Goal: Task Accomplishment & Management: Complete application form

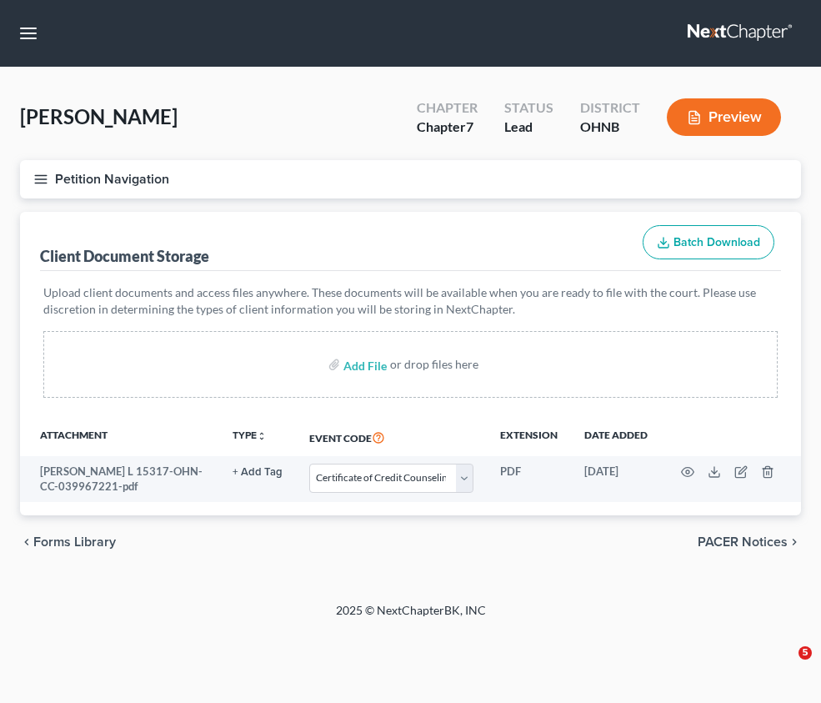
select select "5"
click at [511, 212] on div "Client Document Storage Batch Download" at bounding box center [410, 242] width 741 height 60
select select "5"
drag, startPoint x: 388, startPoint y: 193, endPoint x: 6, endPoint y: 235, distance: 384.2
click at [388, 331] on div "Add File or drop files here" at bounding box center [410, 364] width 735 height 67
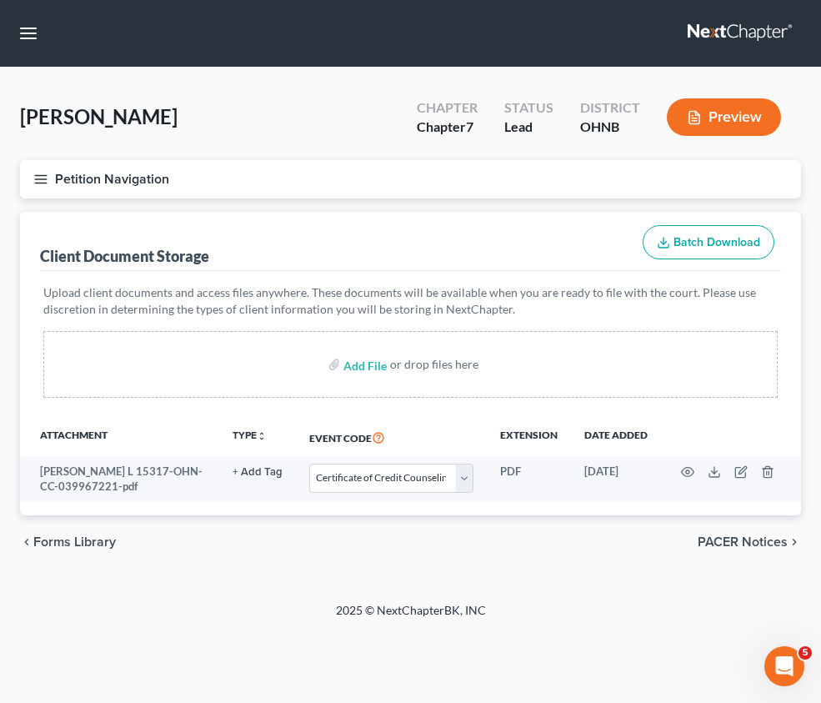
drag, startPoint x: 405, startPoint y: 185, endPoint x: 78, endPoint y: 217, distance: 329.3
click at [404, 331] on div "Add File or drop files here" at bounding box center [410, 364] width 735 height 67
click at [384, 349] on input "file" at bounding box center [364, 364] width 40 height 30
type input "C:\fakepath\[PERSON_NAME] - Paystubs USPS Mar-Aug redacted.pdf"
select select "5"
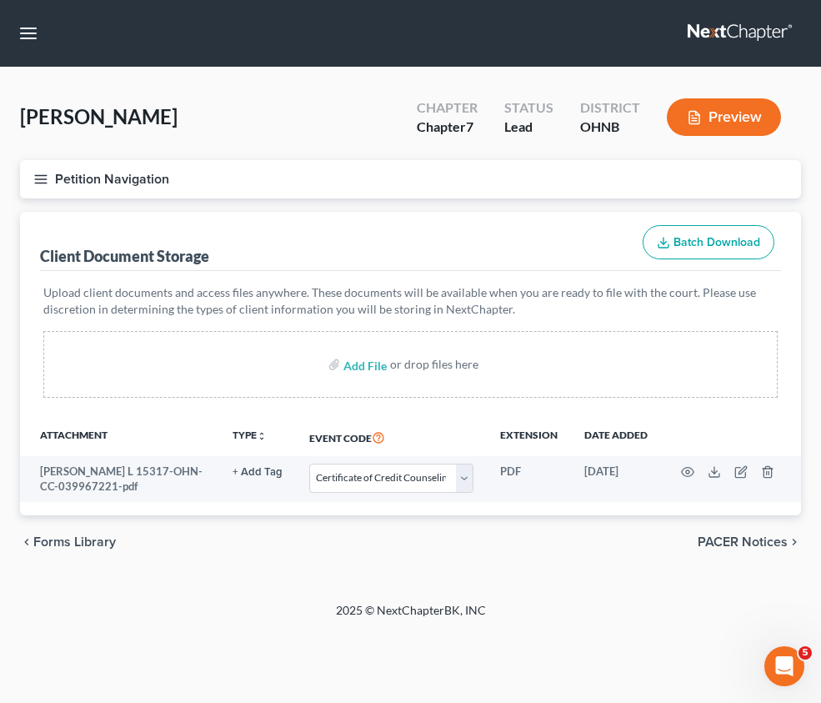
scroll to position [364, 0]
click at [0, 0] on span "Forms Library" at bounding box center [0, 0] width 0 height 0
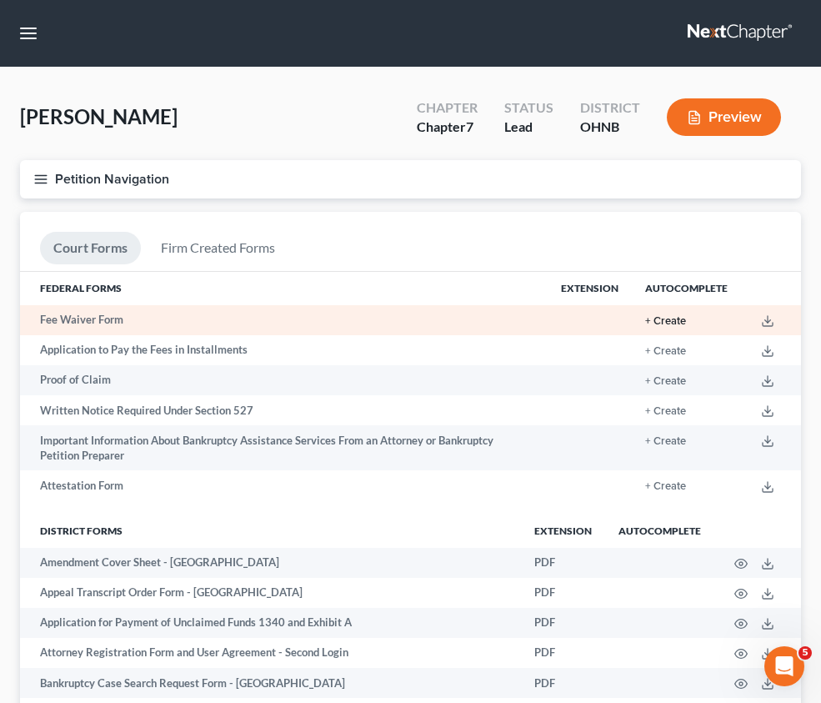
click at [681, 327] on button "+ Create" at bounding box center [665, 321] width 41 height 11
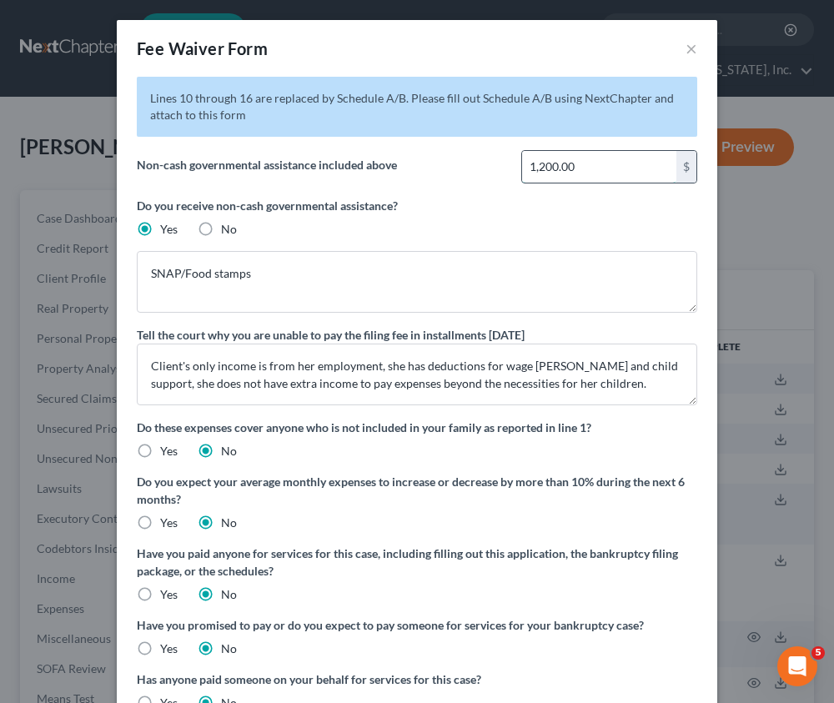
click at [631, 168] on input "1,200.00" at bounding box center [599, 167] width 154 height 32
type input "0"
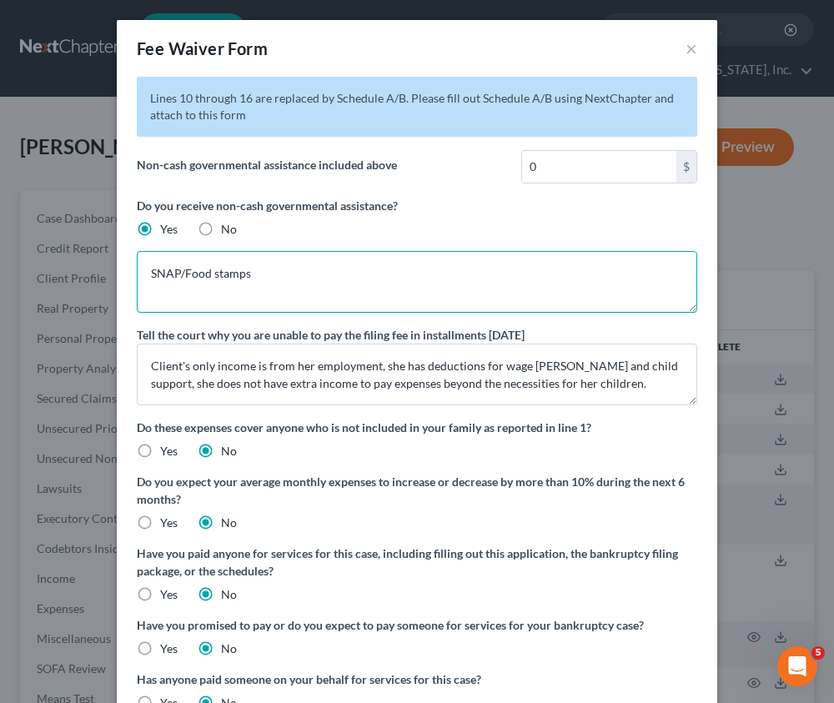
drag, startPoint x: 253, startPoint y: 271, endPoint x: 122, endPoint y: 264, distance: 131.1
click at [107, 264] on div "Fee Waiver Form × Lines 10 through 16 are replaced by Schedule A/B. Please fill…" at bounding box center [417, 351] width 834 height 703
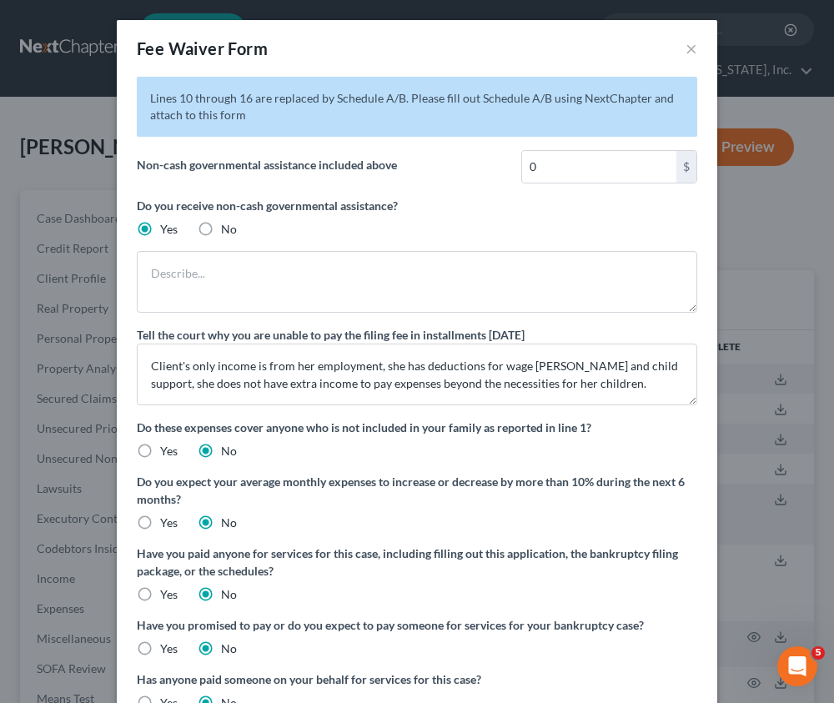
click at [221, 225] on label "No" at bounding box center [229, 229] width 16 height 17
click at [228, 225] on input "No" at bounding box center [233, 226] width 11 height 11
radio input "true"
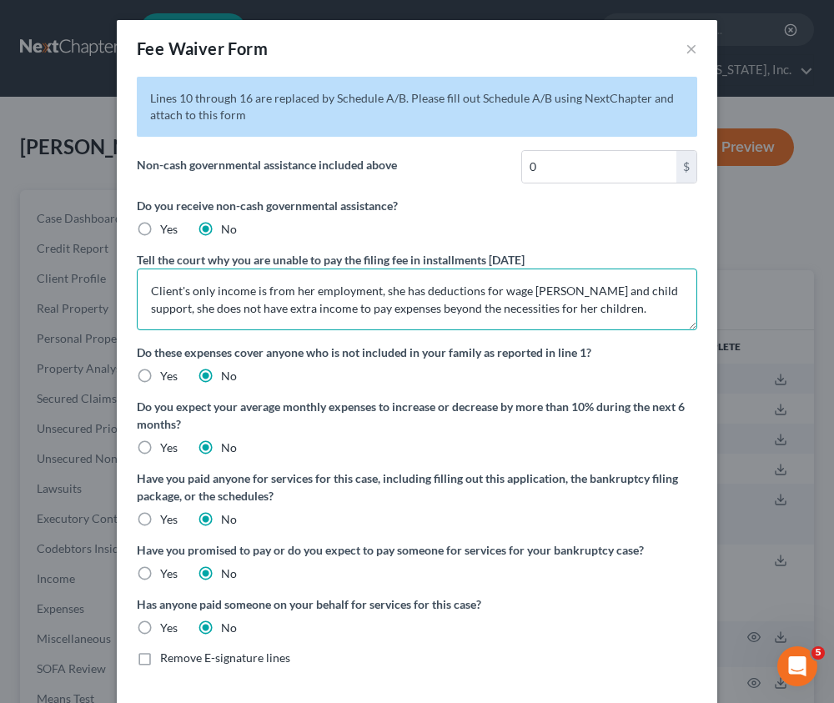
drag, startPoint x: 415, startPoint y: 289, endPoint x: 565, endPoint y: 298, distance: 150.4
click at [565, 298] on textarea "Client's only income is from her employment, she has deductions for wage [PERSO…" at bounding box center [417, 300] width 560 height 62
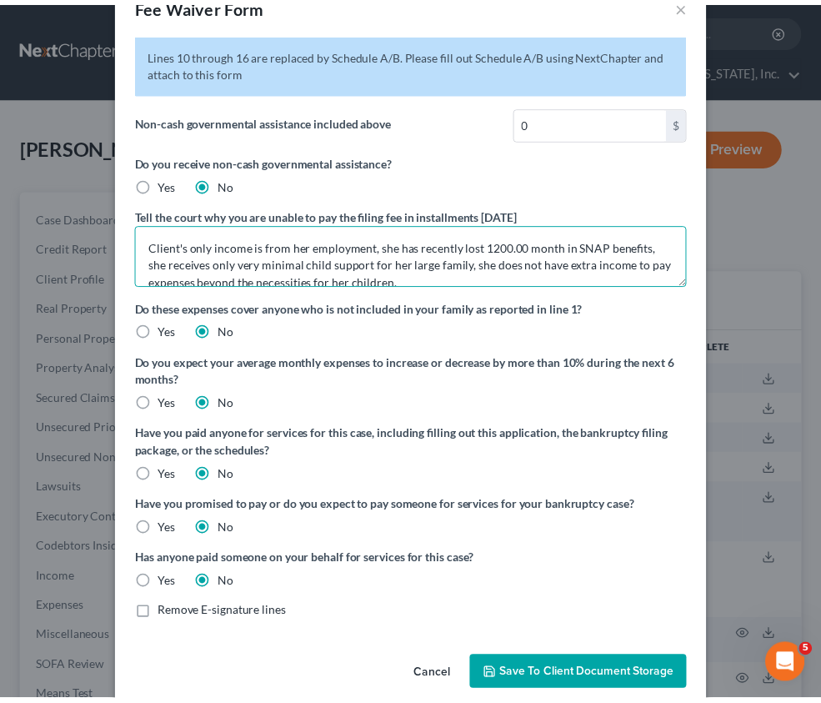
scroll to position [68, 0]
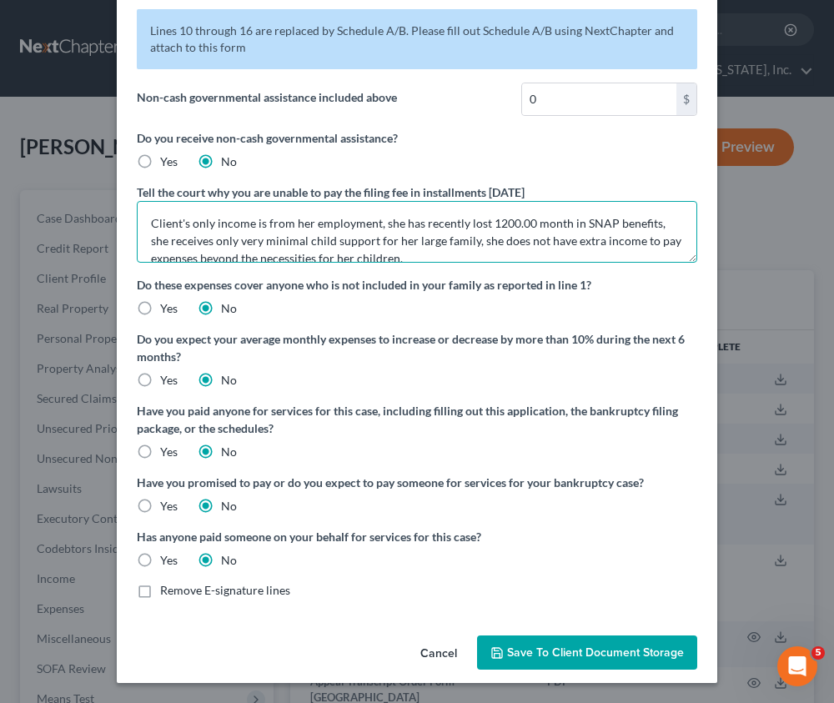
type textarea "Client's only income is from her employment, she has recently lost 1200.00 mont…"
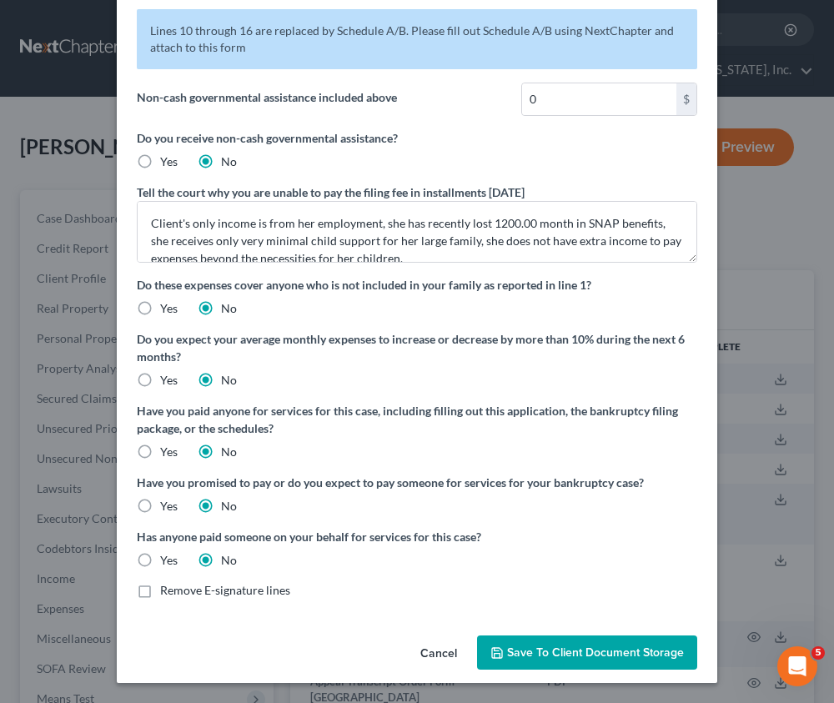
click at [569, 647] on span "Save to Client Document Storage" at bounding box center [595, 652] width 177 height 14
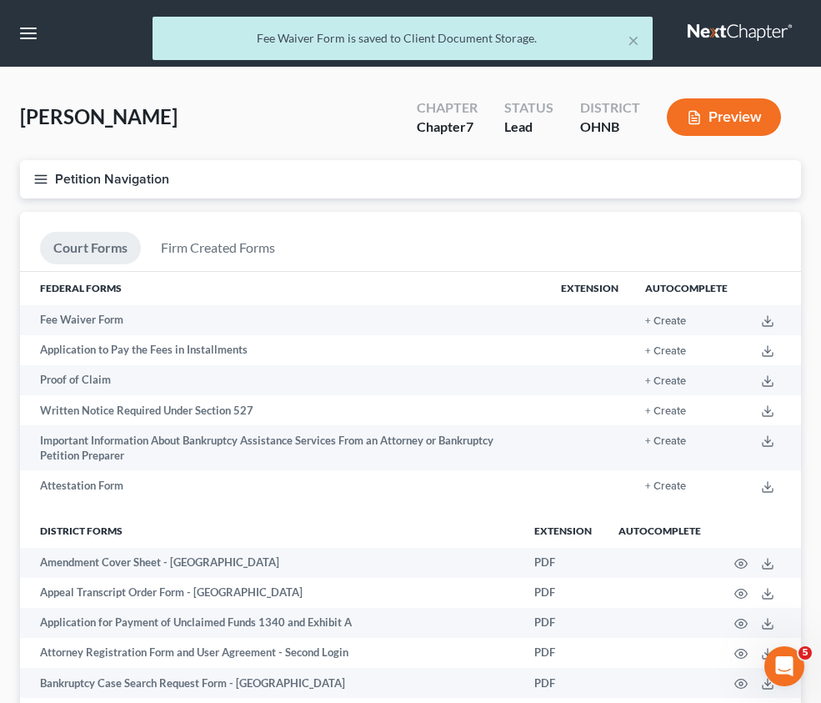
click at [0, 0] on link "Client Document Storage" at bounding box center [0, 0] width 0 height 0
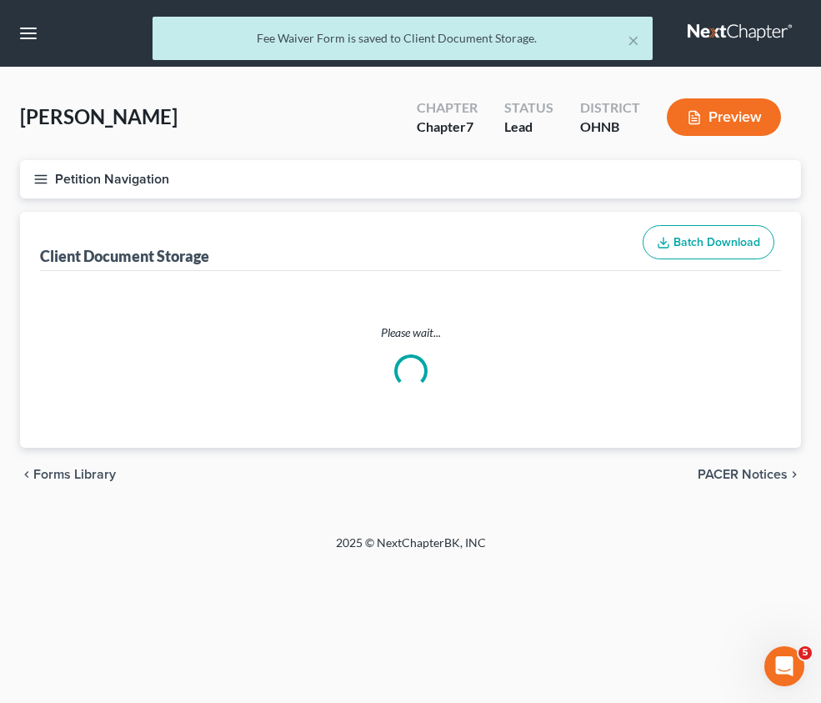
select select "5"
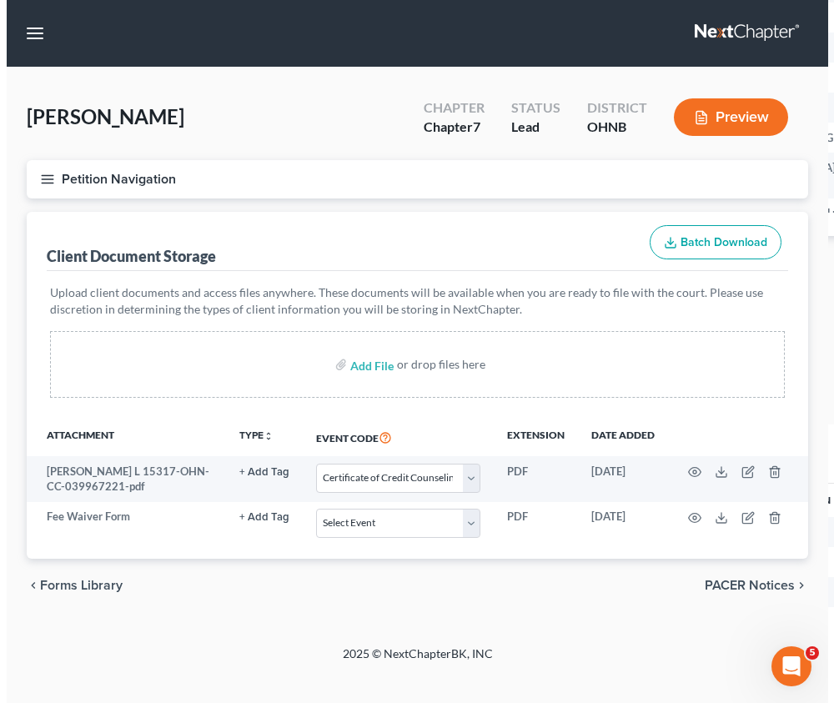
scroll to position [0, 166]
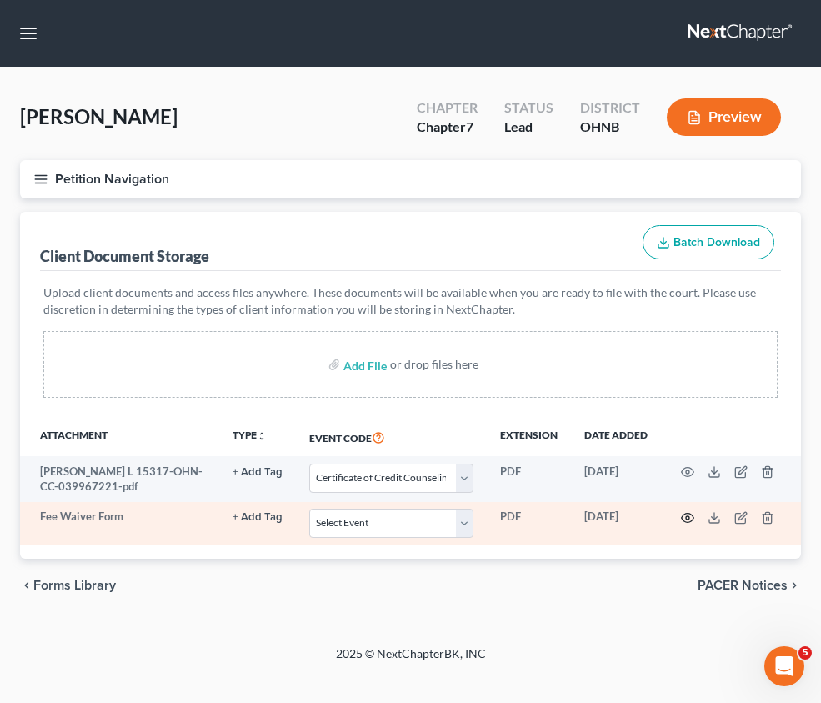
click at [688, 511] on icon "button" at bounding box center [687, 517] width 13 height 13
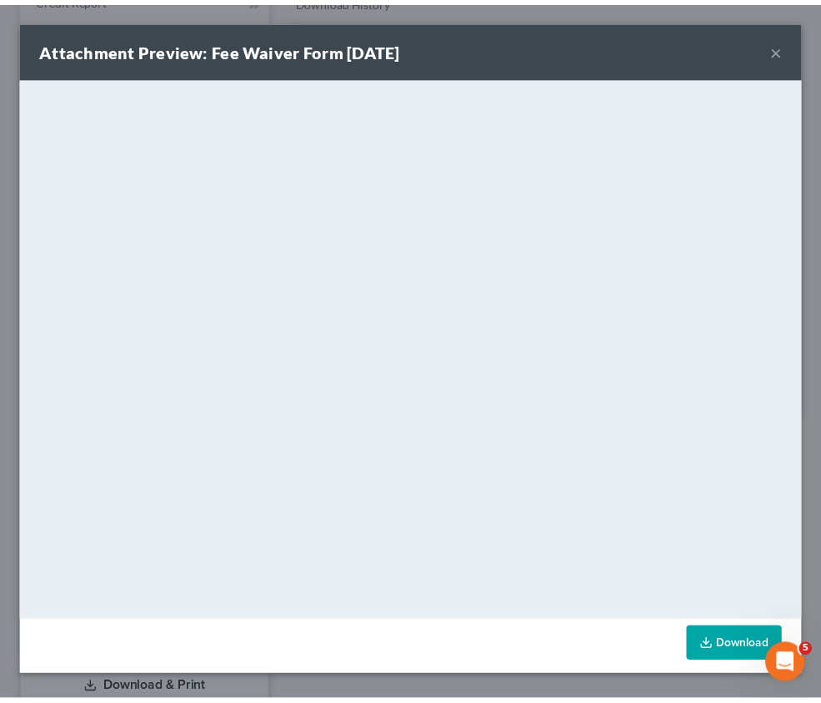
scroll to position [0, 158]
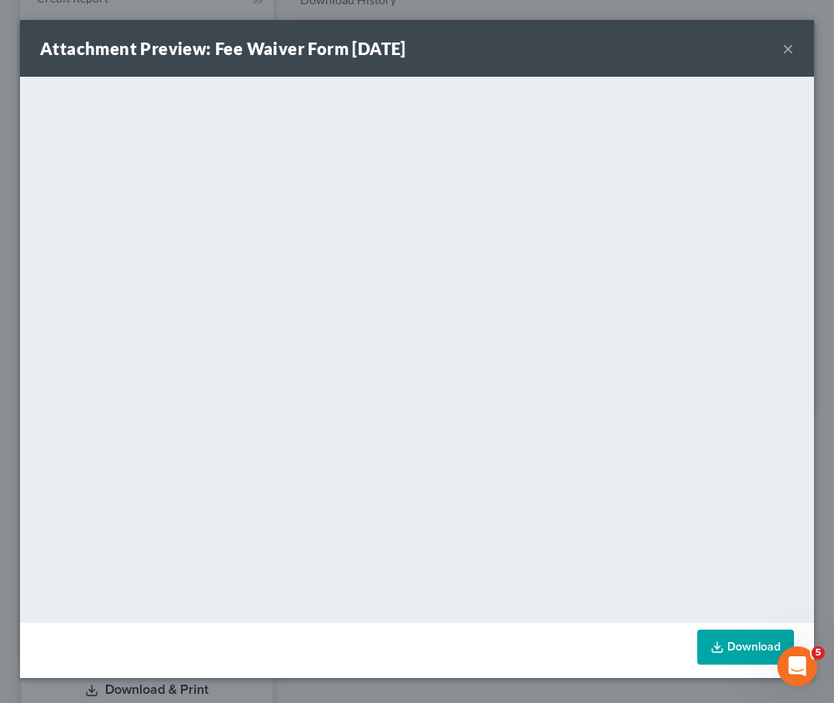
click at [786, 47] on button "×" at bounding box center [788, 48] width 12 height 20
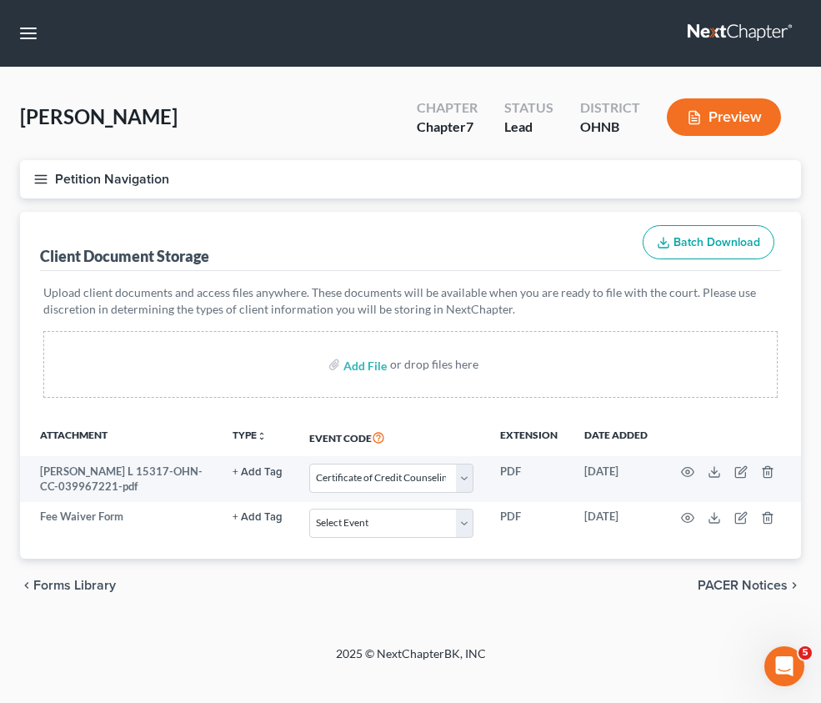
scroll to position [0, 0]
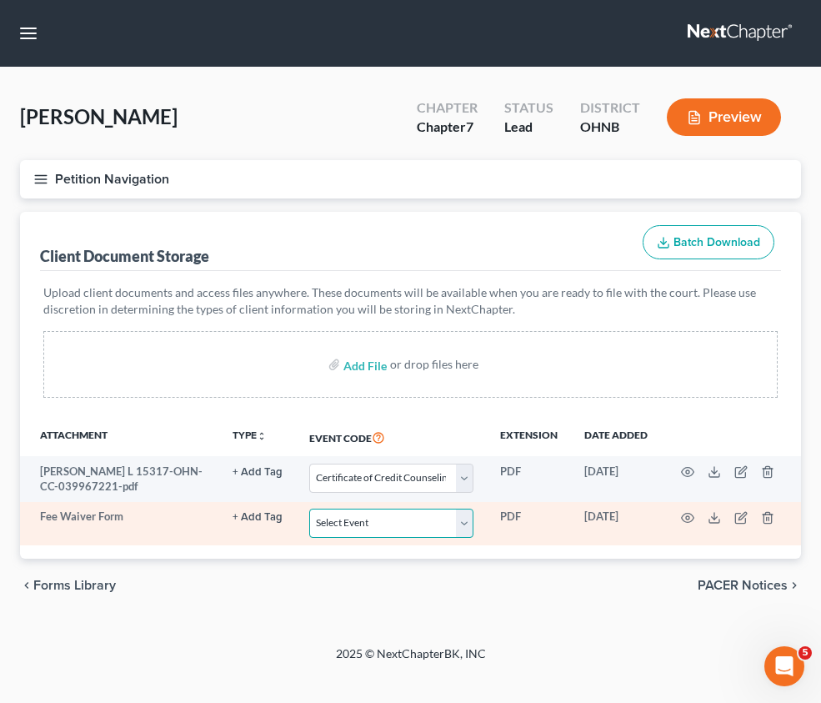
drag, startPoint x: 531, startPoint y: 421, endPoint x: 530, endPoint y: 399, distance: 21.7
click at [474, 509] on select "Select Event 20 Largest Unsecured Creditors Amended List of Creditors (Fee) Ame…" at bounding box center [391, 523] width 164 height 29
select select "4"
click at [474, 509] on select "Select Event 20 Largest Unsecured Creditors Amended List of Creditors (Fee) Ame…" at bounding box center [391, 523] width 164 height 29
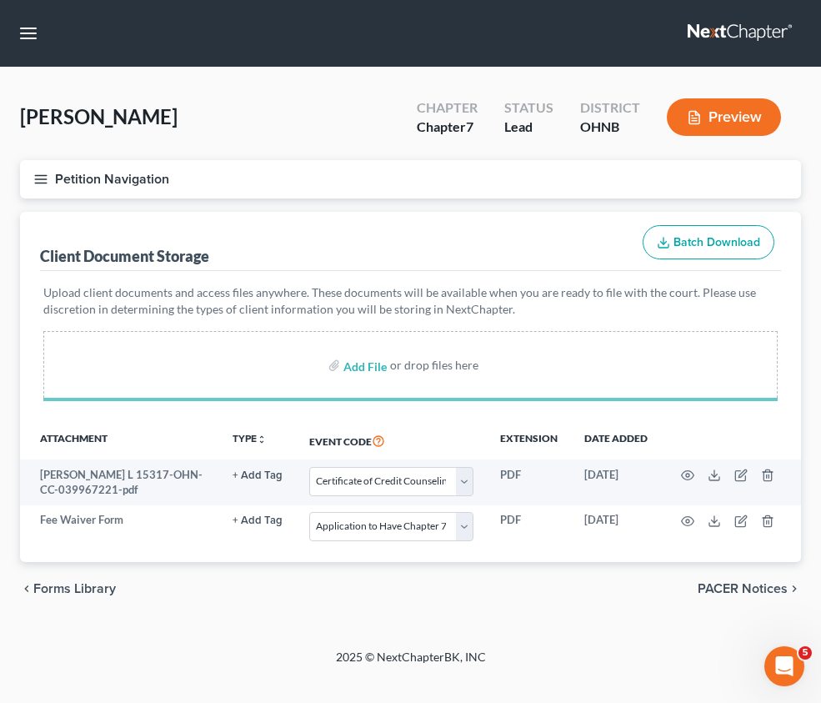
select select "5"
select select "4"
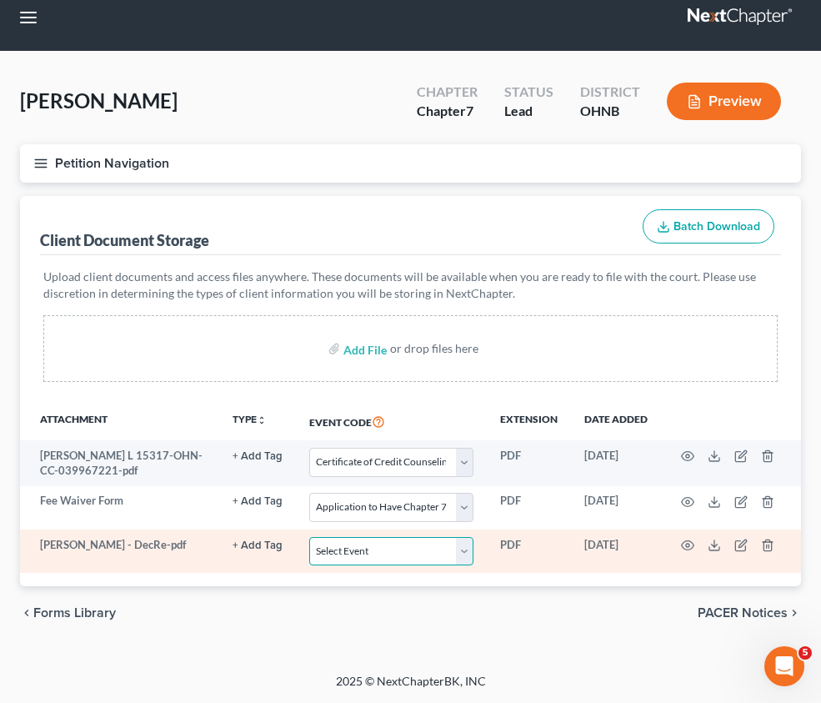
click at [474, 537] on select "Select Event 20 Largest Unsecured Creditors Amended List of Creditors (Fee) Ame…" at bounding box center [391, 551] width 164 height 29
select select "16"
click at [474, 537] on select "Select Event 20 Largest Unsecured Creditors Amended List of Creditors (Fee) Ame…" at bounding box center [391, 551] width 164 height 29
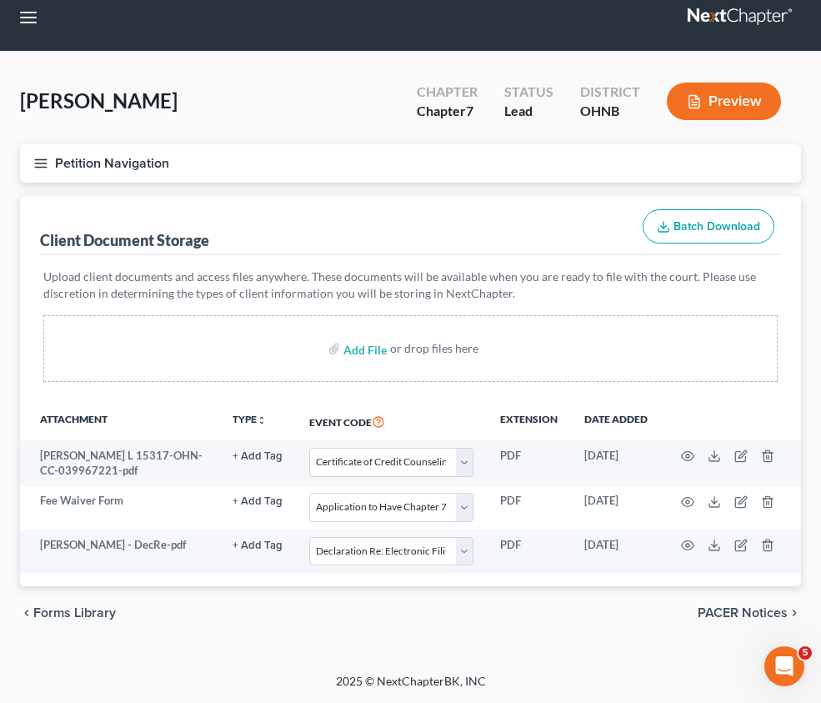
click at [0, 0] on span "Unsecured Nonpriority Claims" at bounding box center [0, 0] width 0 height 0
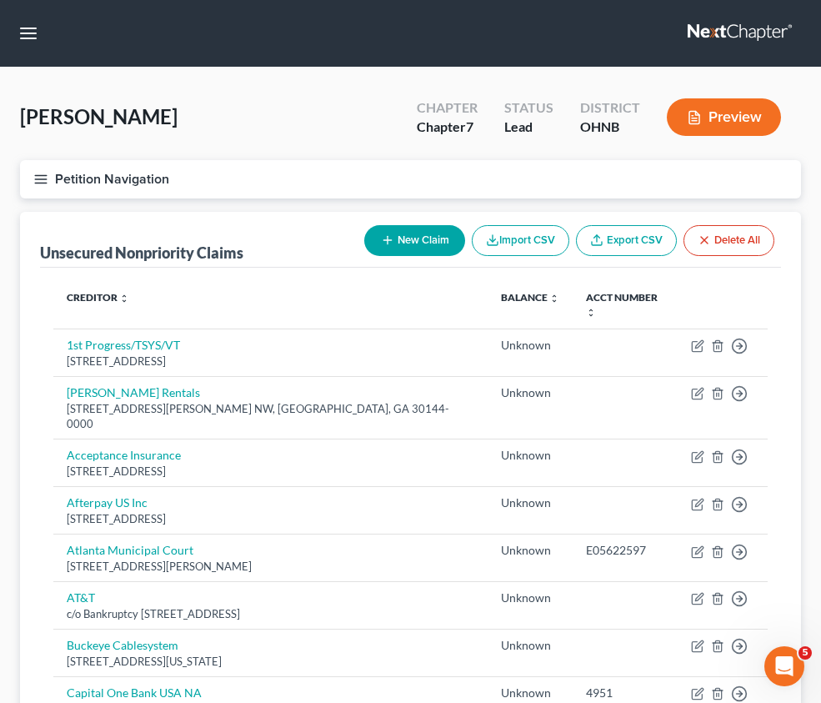
click at [364, 225] on button "New Claim" at bounding box center [414, 240] width 101 height 31
select select "0"
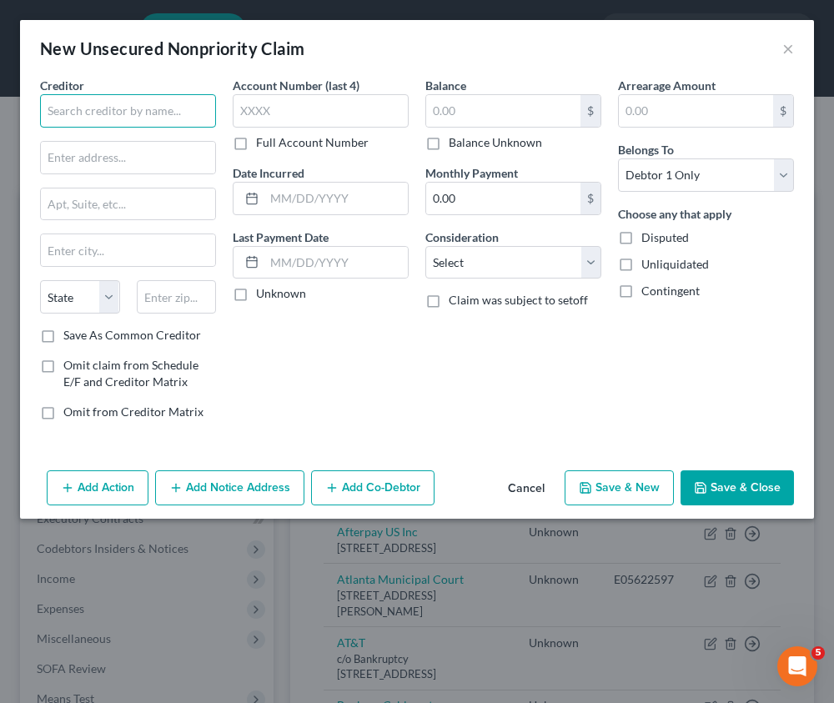
click at [78, 120] on input "text" at bounding box center [128, 110] width 176 height 33
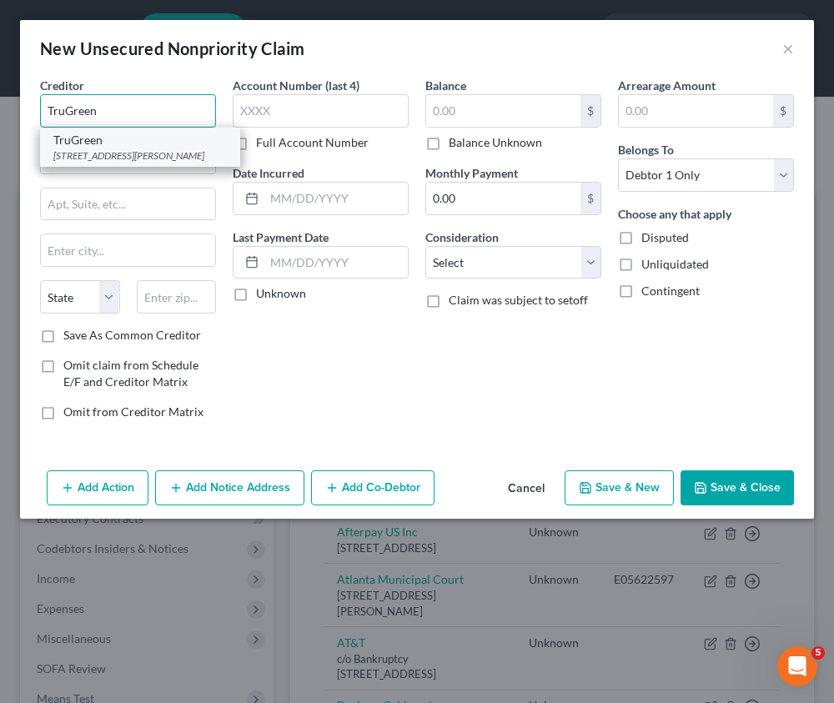
type input "TruGreen"
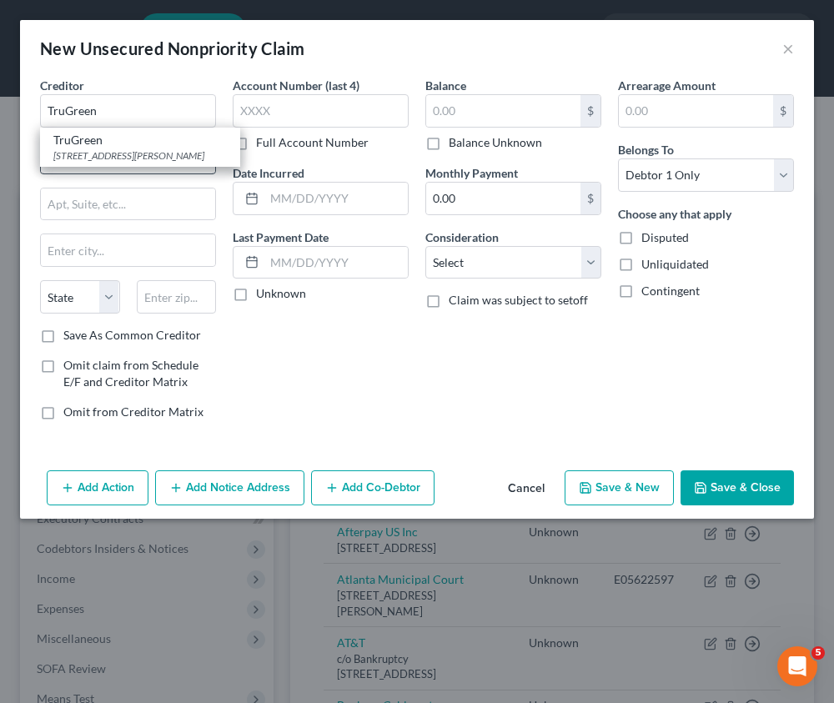
click at [166, 151] on div "[STREET_ADDRESS][PERSON_NAME]" at bounding box center [139, 155] width 173 height 14
type input "[STREET_ADDRESS][PERSON_NAME]"
type input "Suite 300"
type input "[GEOGRAPHIC_DATA]"
select select "44"
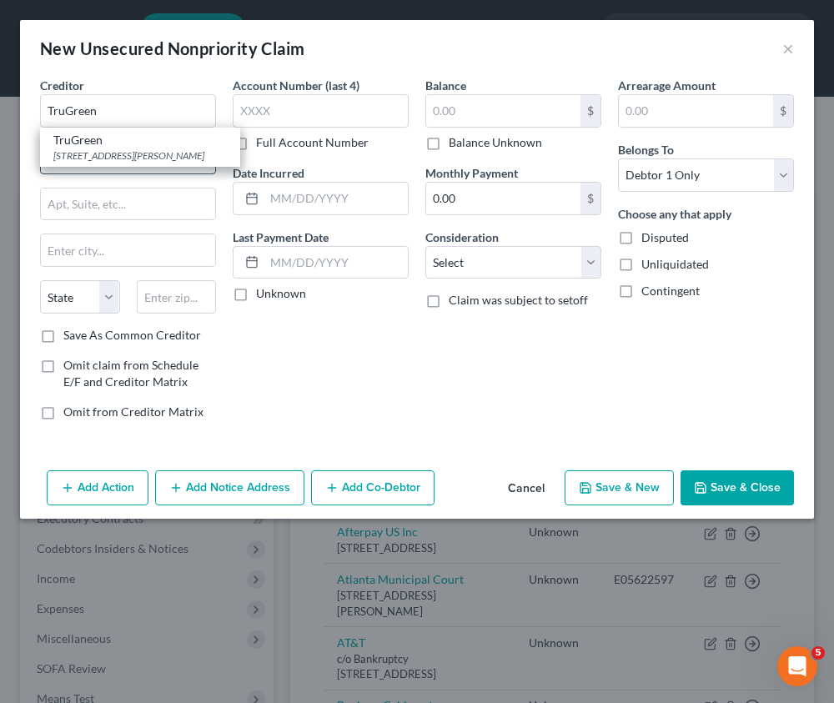
type input "38138"
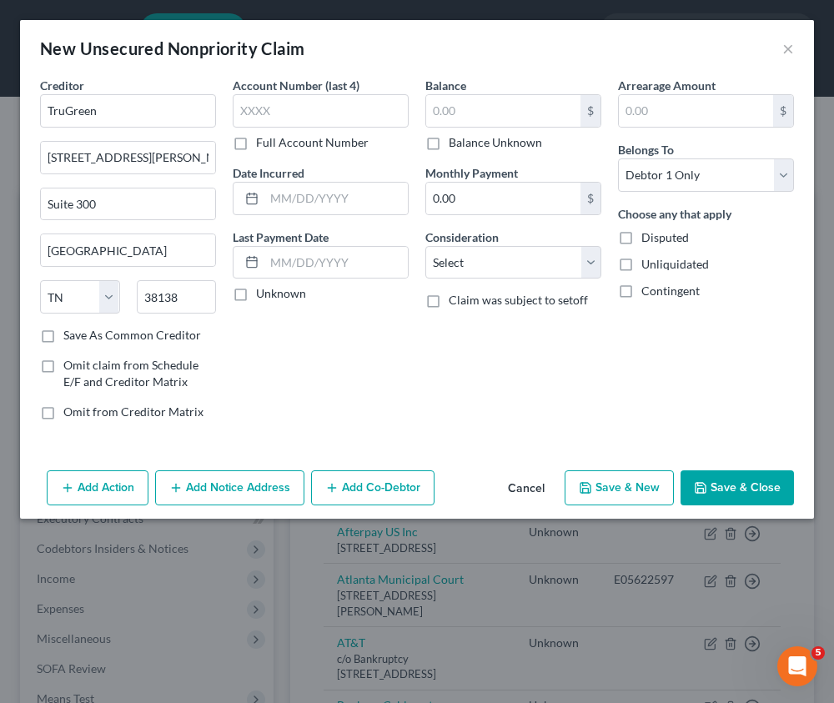
click at [449, 144] on label "Balance Unknown" at bounding box center [495, 142] width 93 height 17
click at [455, 144] on input "Balance Unknown" at bounding box center [460, 139] width 11 height 11
checkbox input "true"
type input "0.00"
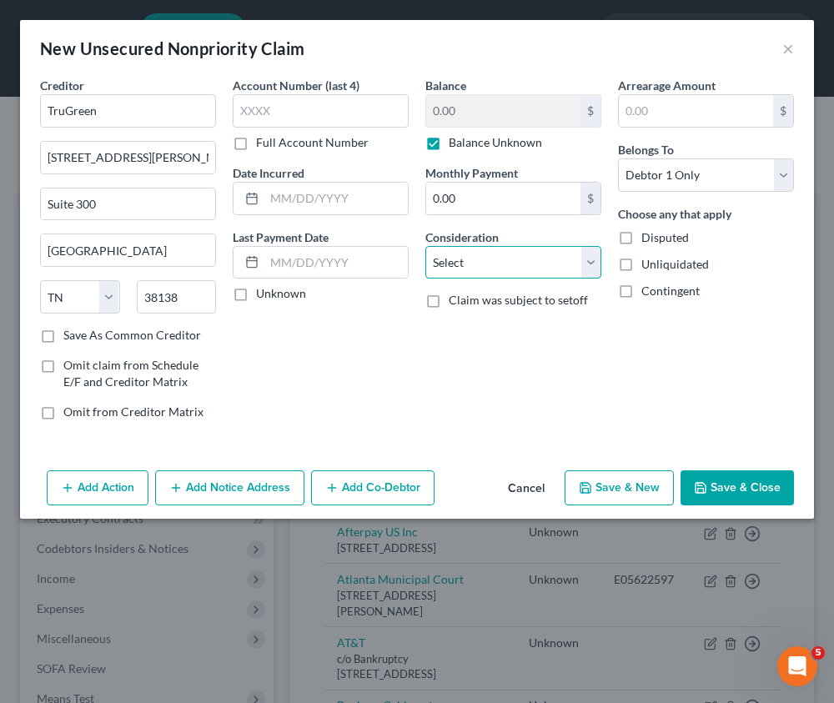
click at [487, 263] on select "Select Cable / Satellite Services Collection Agency Credit Card Debt Debt Couns…" at bounding box center [513, 262] width 176 height 33
click at [489, 264] on select "Select Cable / Satellite Services Collection Agency Credit Card Debt Debt Couns…" at bounding box center [513, 262] width 176 height 33
click at [716, 482] on button "Save & Close" at bounding box center [736, 487] width 113 height 35
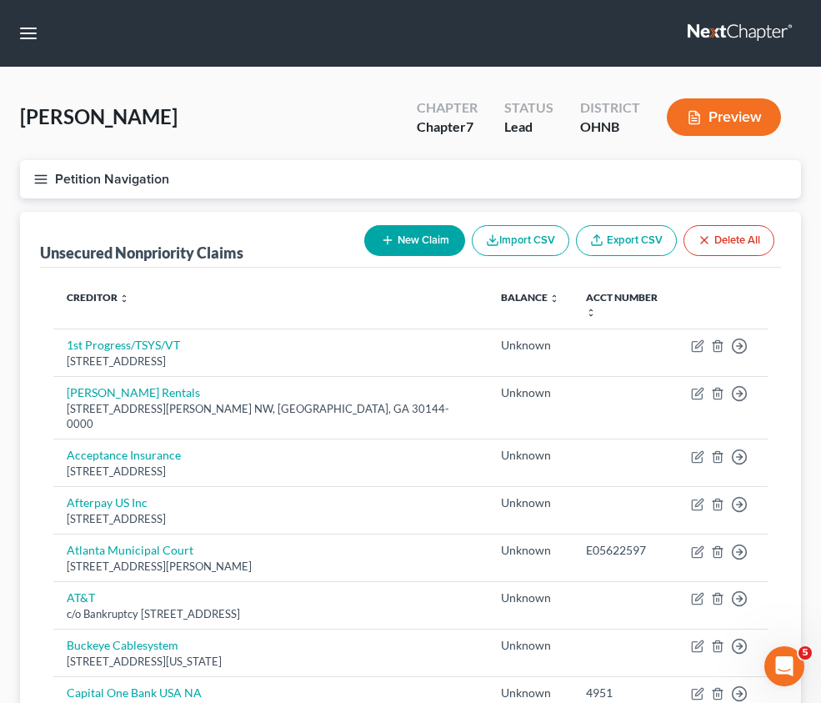
click at [274, 122] on div "[PERSON_NAME] Upgraded Chapter Chapter 7 Status Lead District [GEOGRAPHIC_DATA]…" at bounding box center [410, 124] width 781 height 73
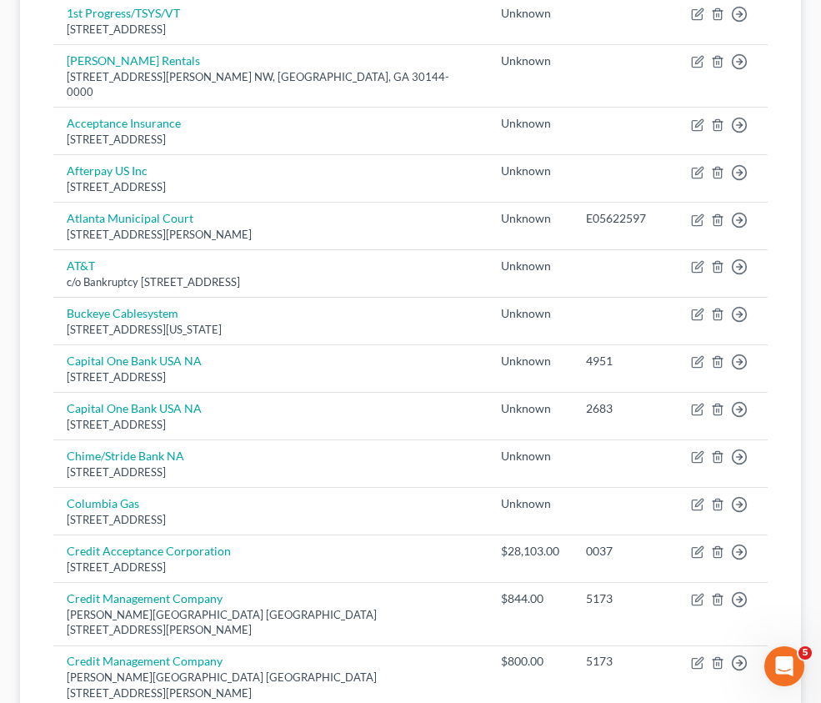
scroll to position [334, 0]
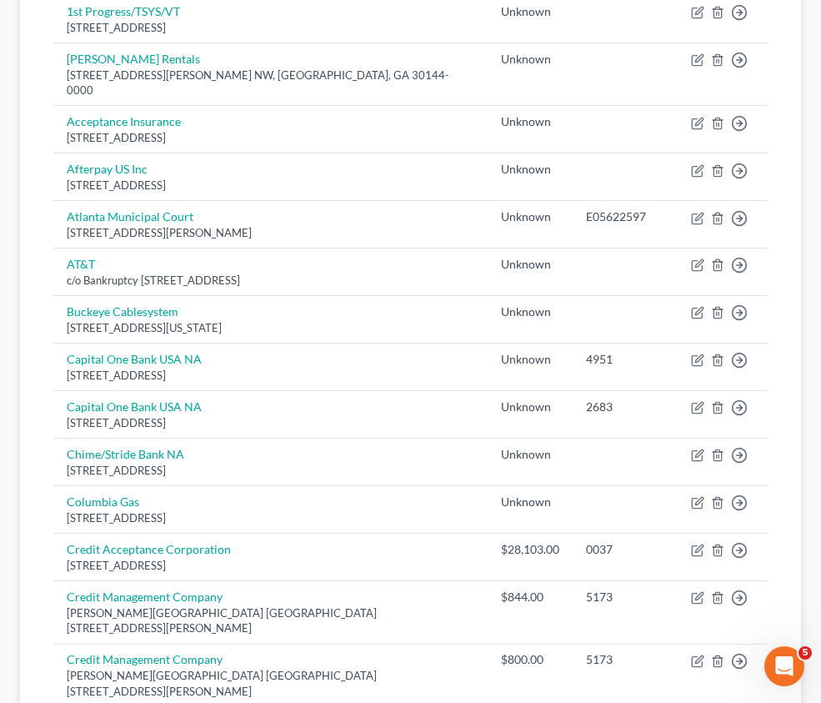
click at [0, 0] on span "Additional Documents" at bounding box center [0, 0] width 0 height 0
click at [0, 0] on span "Client Document Storage" at bounding box center [0, 0] width 0 height 0
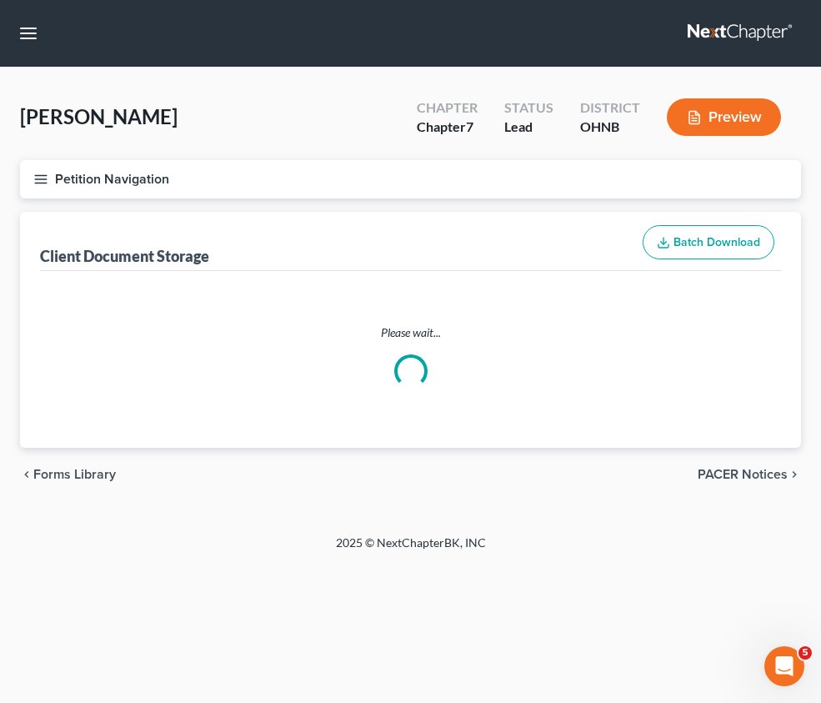
scroll to position [63, 0]
select select "5"
select select "4"
select select "16"
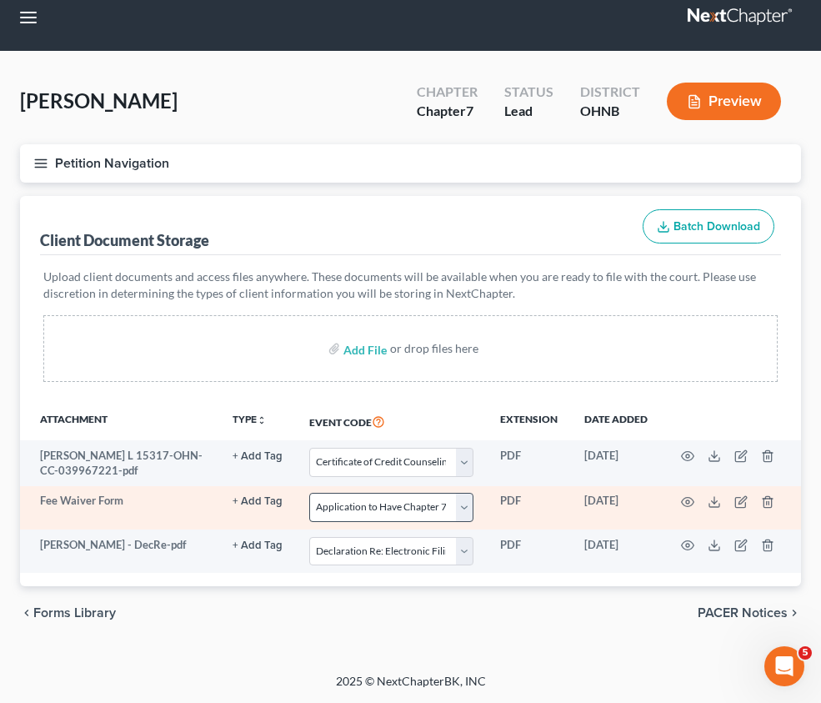
scroll to position [334, 0]
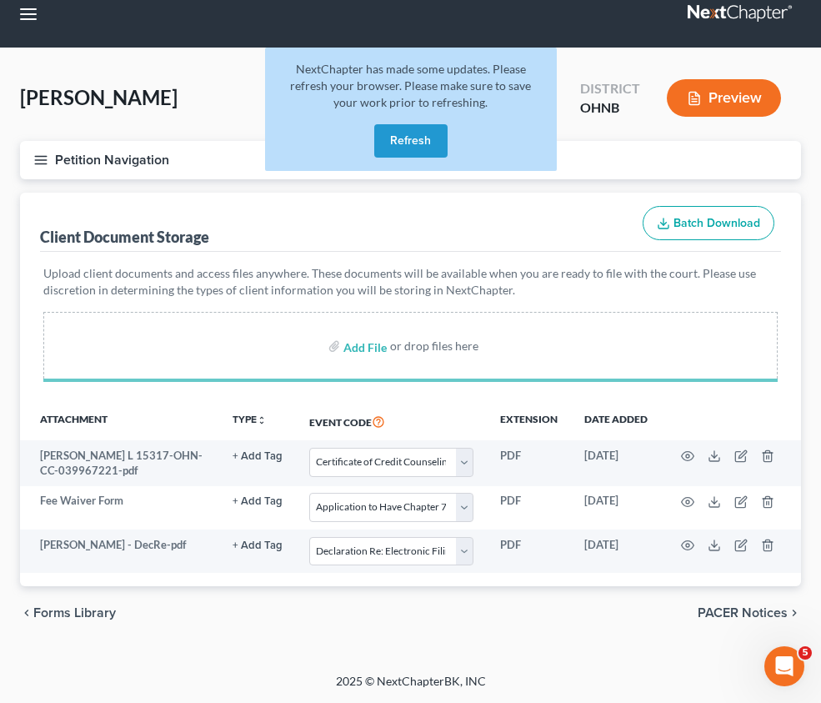
select select "5"
select select "4"
select select "16"
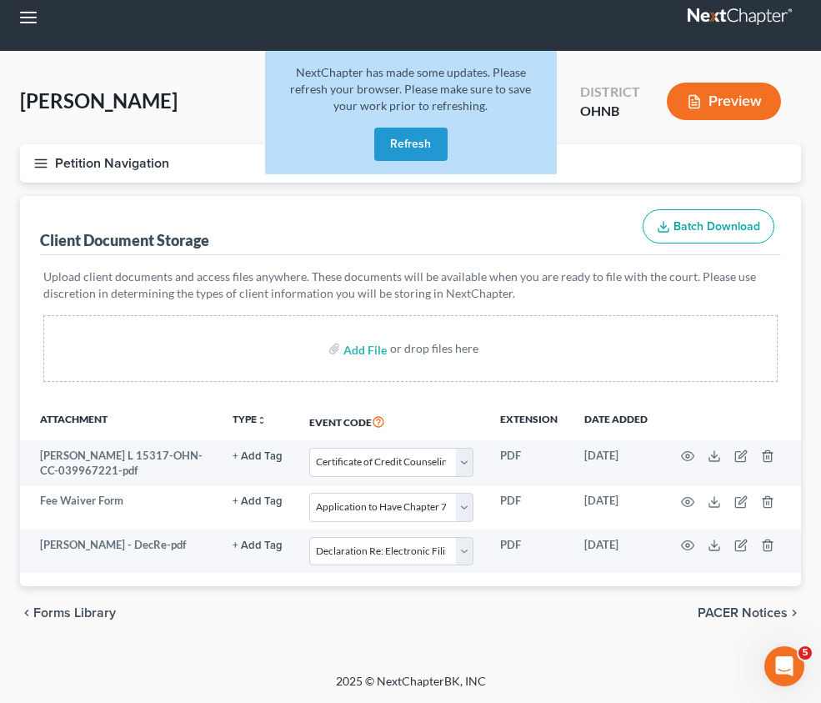
click at [645, 530] on div "Forms Library Client Document Storage PACER Notices Doc Creator Download Histor…" at bounding box center [411, 418] width 798 height 444
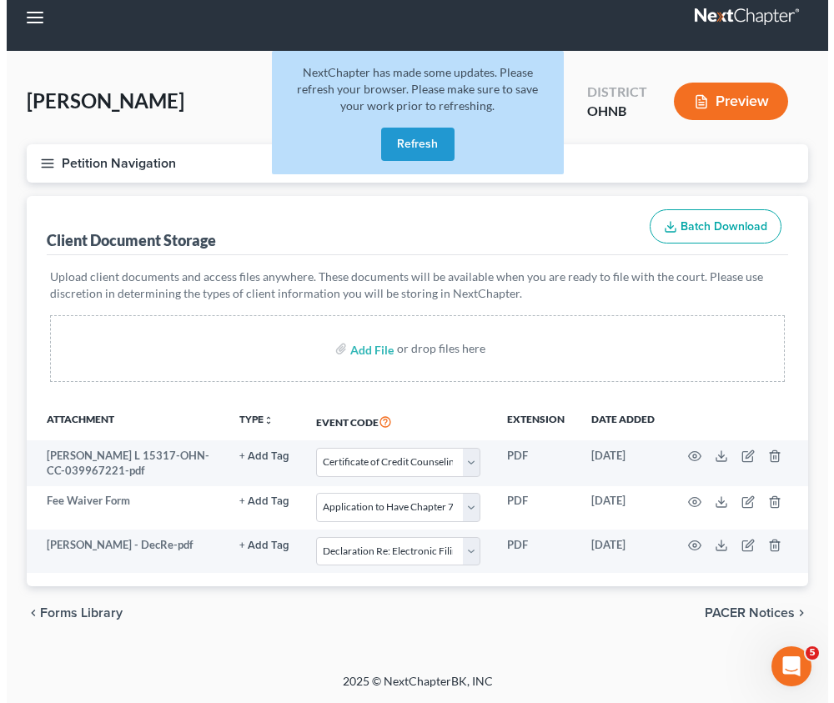
scroll to position [0, 166]
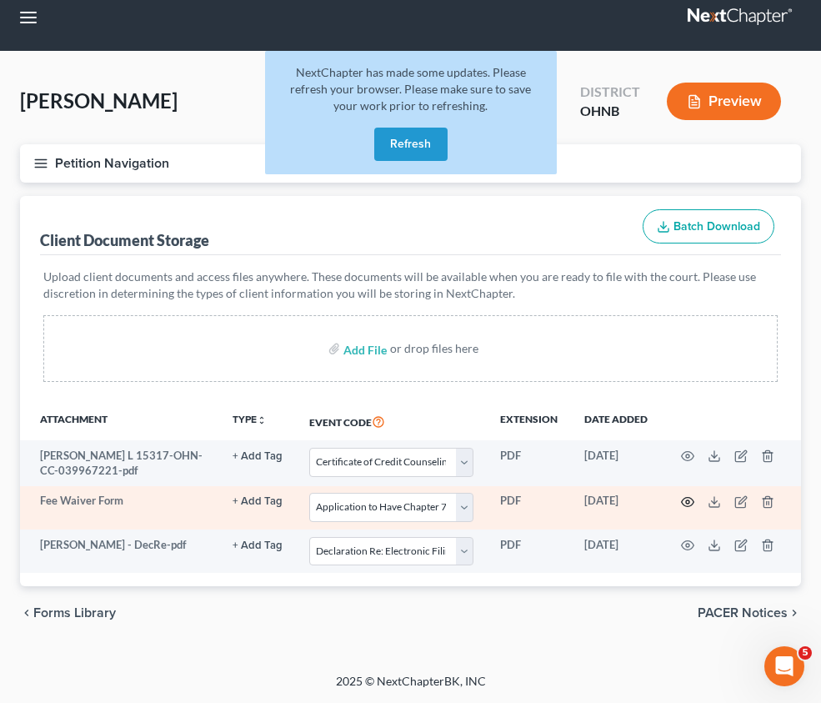
click at [686, 495] on icon "button" at bounding box center [687, 501] width 13 height 13
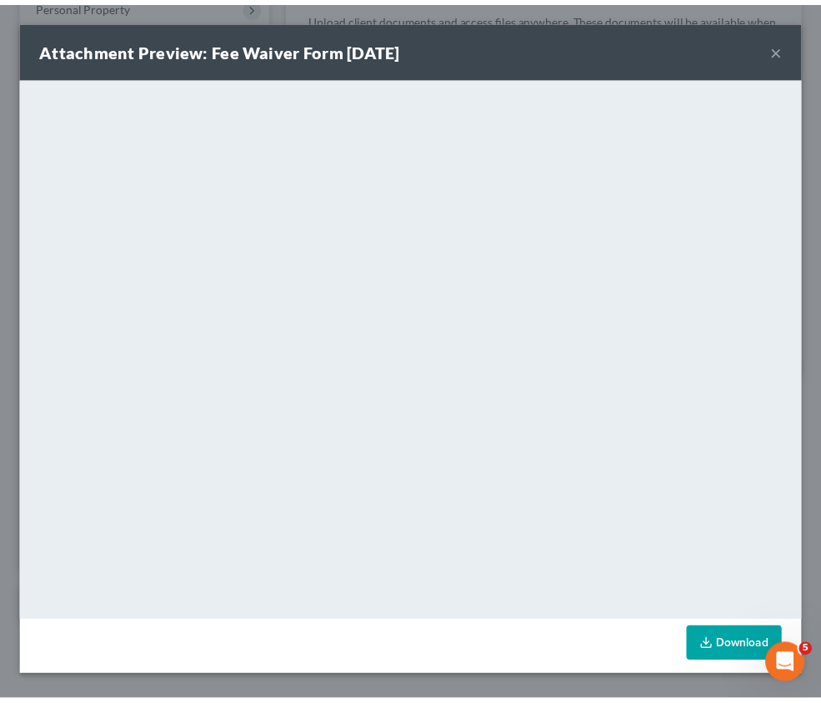
scroll to position [0, 158]
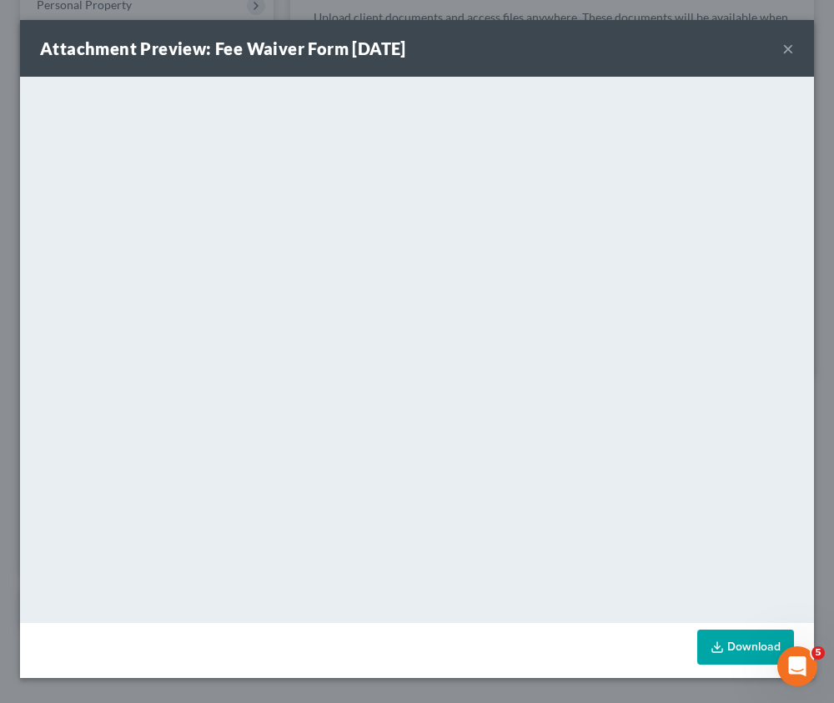
click at [785, 48] on button "×" at bounding box center [788, 48] width 12 height 20
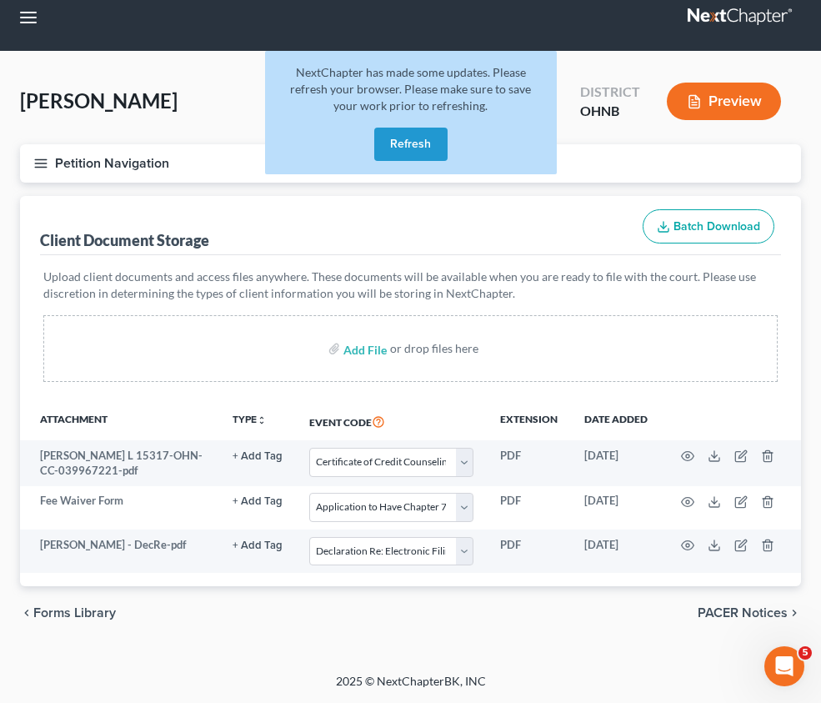
scroll to position [0, 0]
click at [0, 0] on link "Review & File" at bounding box center [0, 0] width 0 height 0
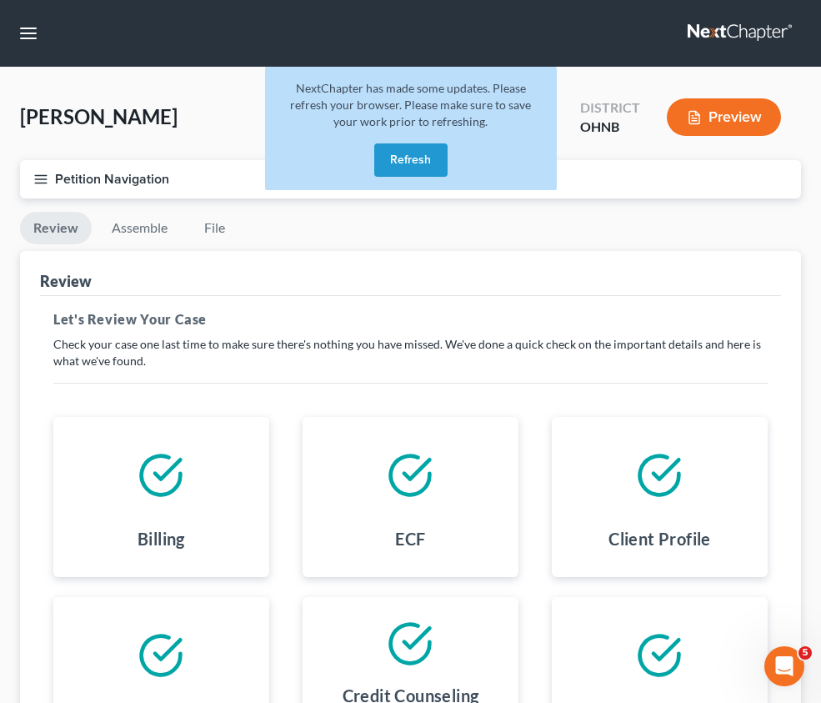
click at [389, 170] on button "Refresh" at bounding box center [410, 159] width 73 height 33
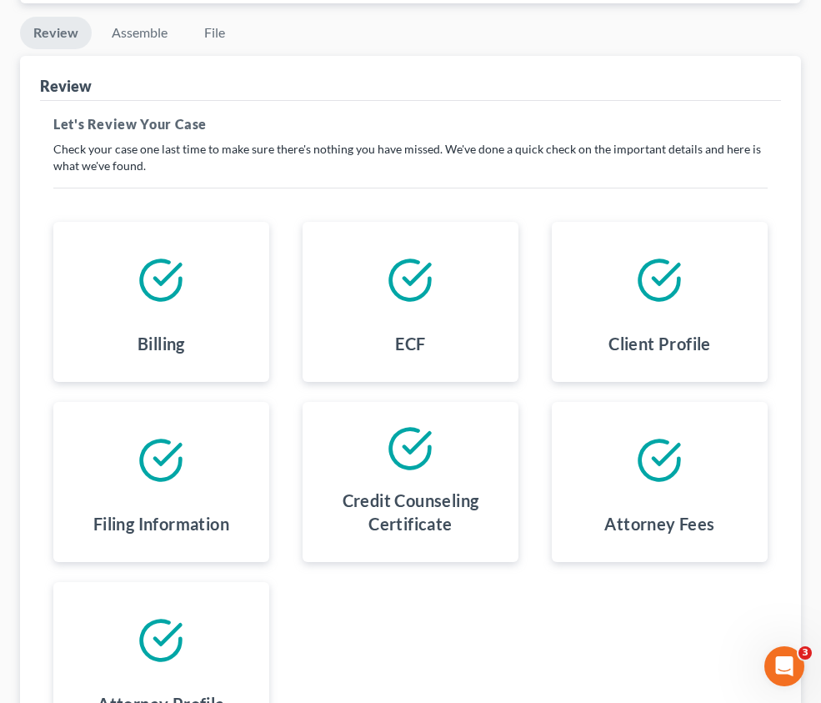
scroll to position [373, 0]
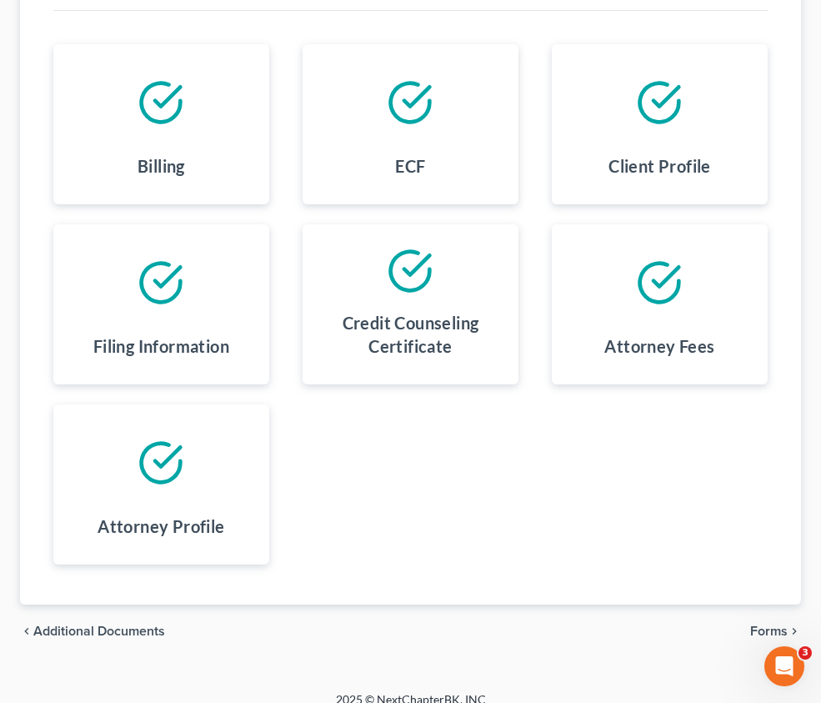
click at [783, 625] on span "Forms" at bounding box center [770, 631] width 38 height 13
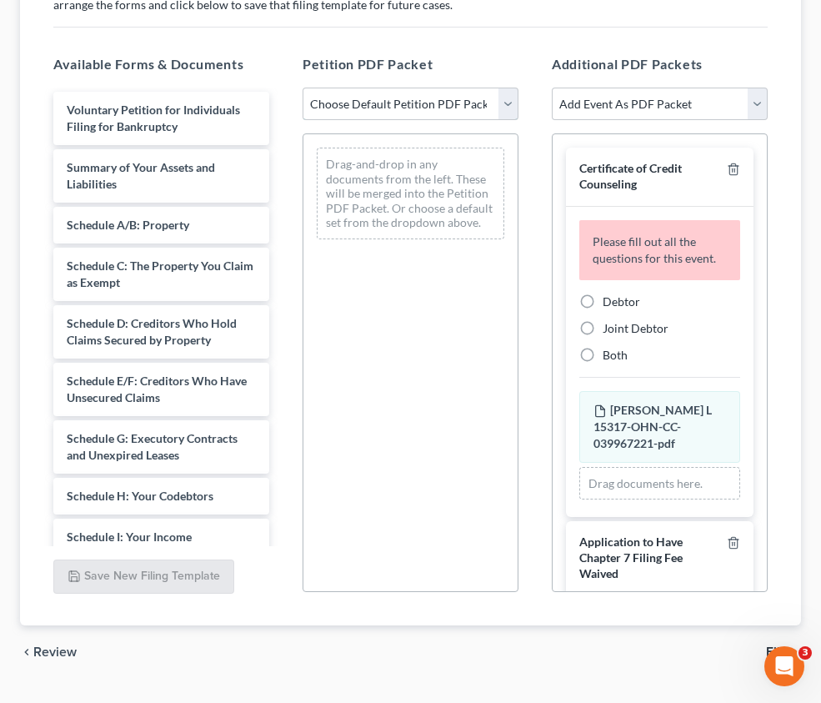
click at [517, 121] on select "Choose Default Petition PDF Packet Complete Bankruptcy Petition (all forms and …" at bounding box center [411, 104] width 216 height 33
select select "0"
click at [479, 102] on select "Choose Default Petition PDF Packet Complete Bankruptcy Petition (all forms and …" at bounding box center [411, 104] width 216 height 33
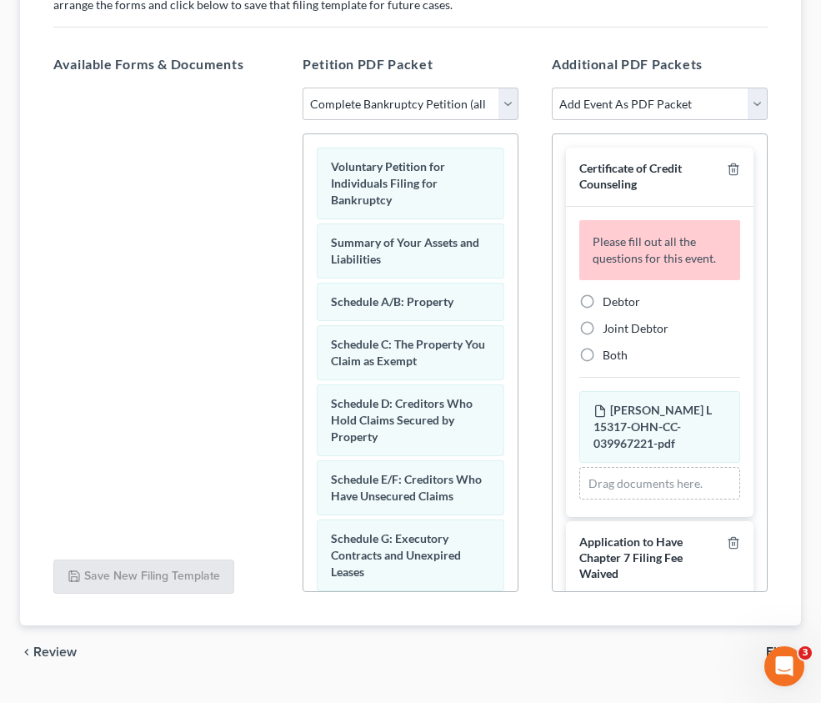
click at [640, 310] on label "Debtor" at bounding box center [622, 302] width 38 height 17
click at [620, 304] on input "Debtor" at bounding box center [615, 299] width 11 height 11
radio input "true"
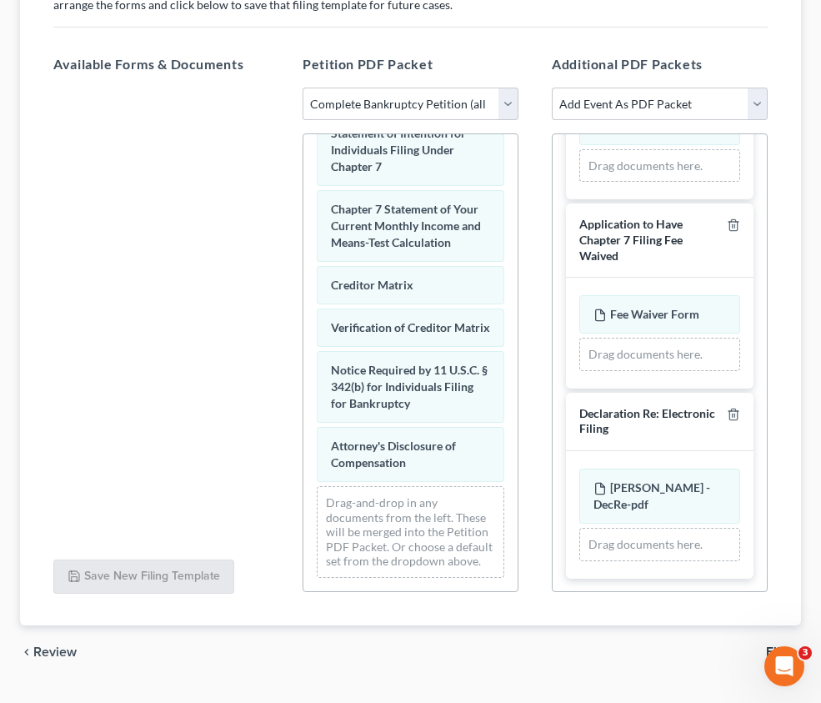
scroll to position [427, 0]
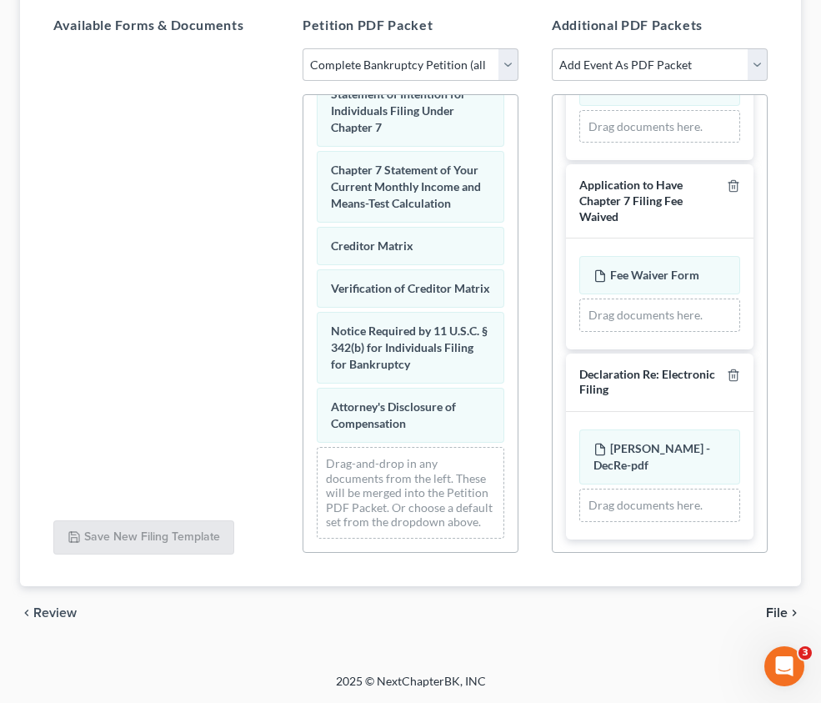
click at [781, 610] on span "File" at bounding box center [777, 612] width 22 height 13
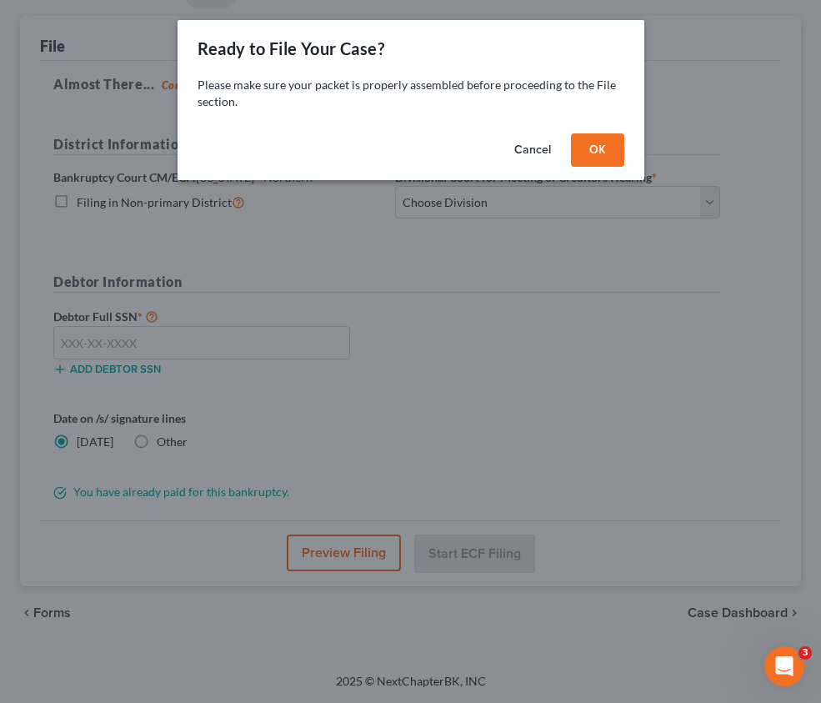
scroll to position [231, 0]
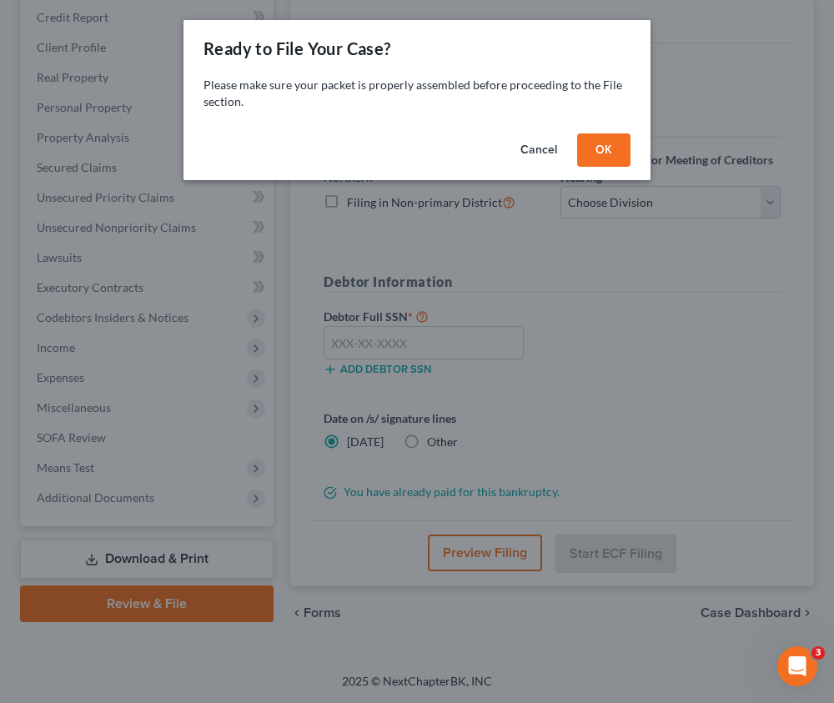
click at [590, 146] on button "OK" at bounding box center [603, 149] width 53 height 33
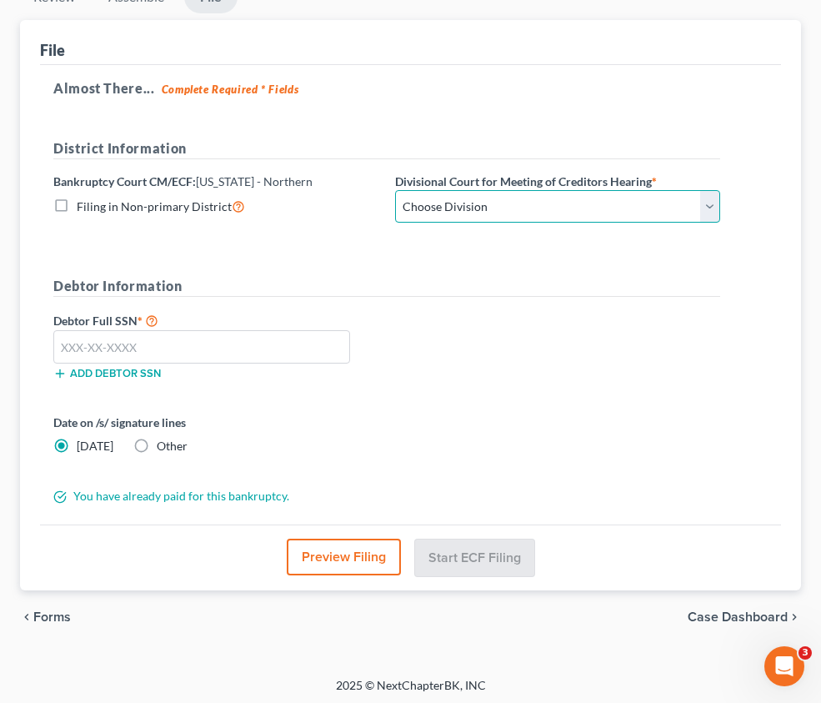
click at [590, 199] on select "Choose Division Akron Canton Cleveland Toledo Youngstown" at bounding box center [557, 206] width 325 height 33
select select "3"
click at [551, 190] on select "Choose Division Akron Canton Cleveland Toledo Youngstown" at bounding box center [557, 206] width 325 height 33
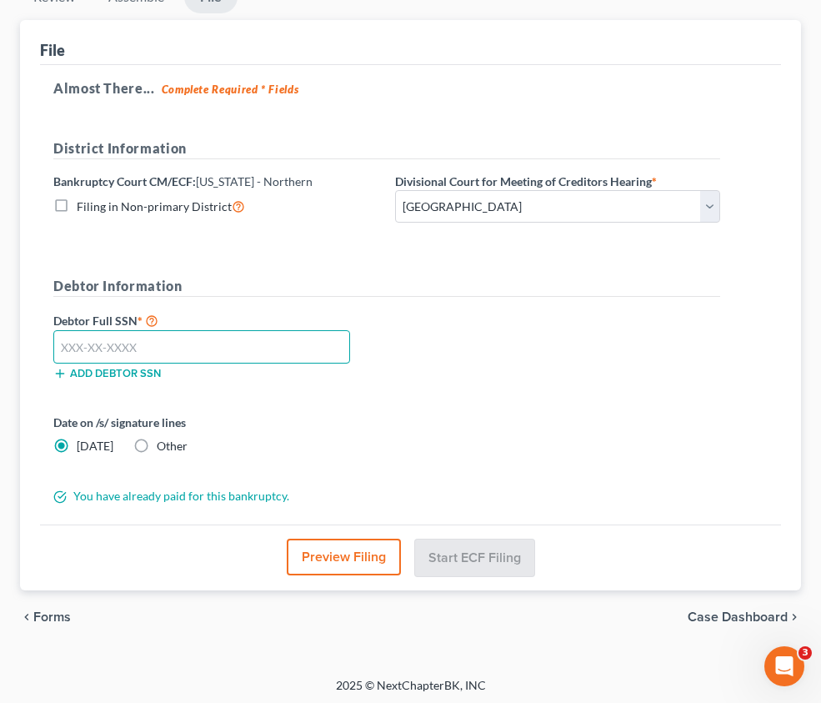
click at [350, 337] on input "text" at bounding box center [201, 346] width 297 height 33
click at [350, 350] on input "text" at bounding box center [201, 346] width 297 height 33
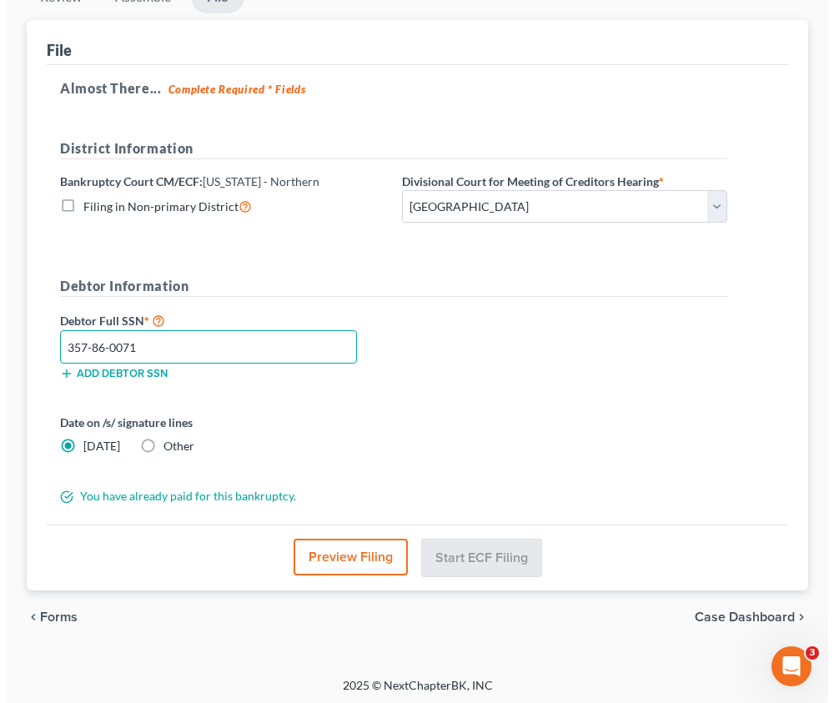
scroll to position [229, 0]
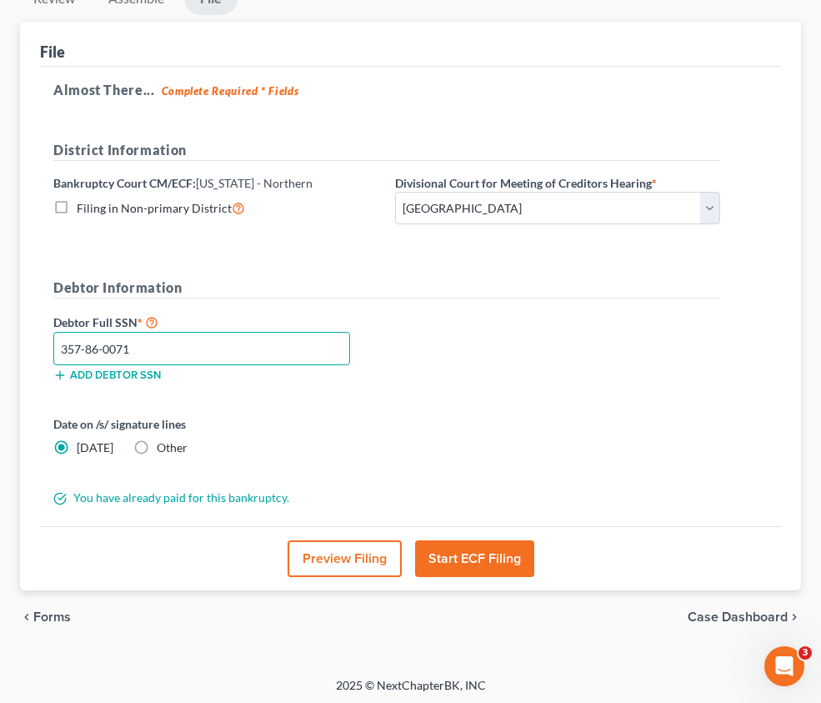
type input "357-86-0071"
click at [402, 551] on button "Preview Filing" at bounding box center [345, 558] width 114 height 37
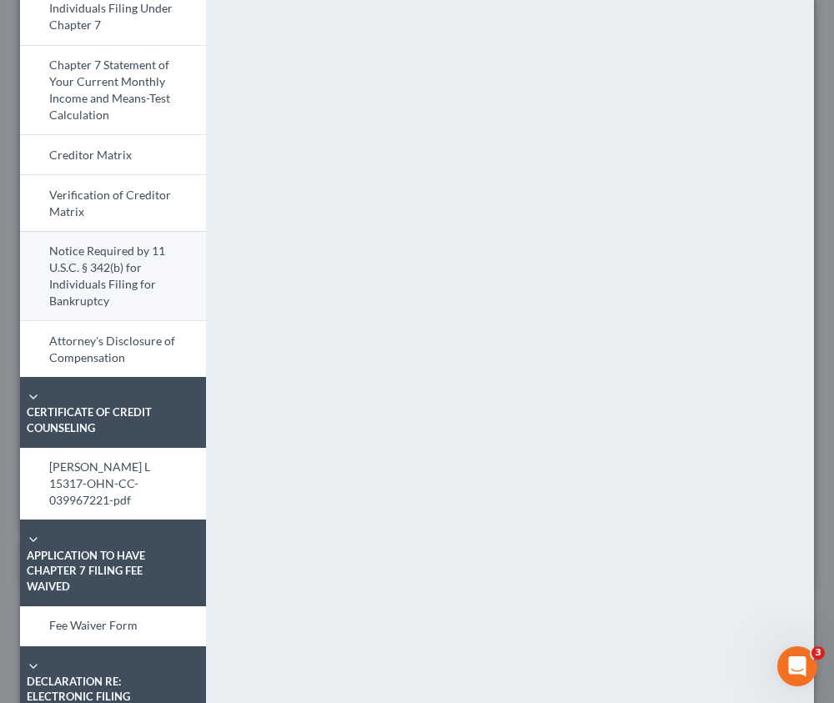
scroll to position [917, 0]
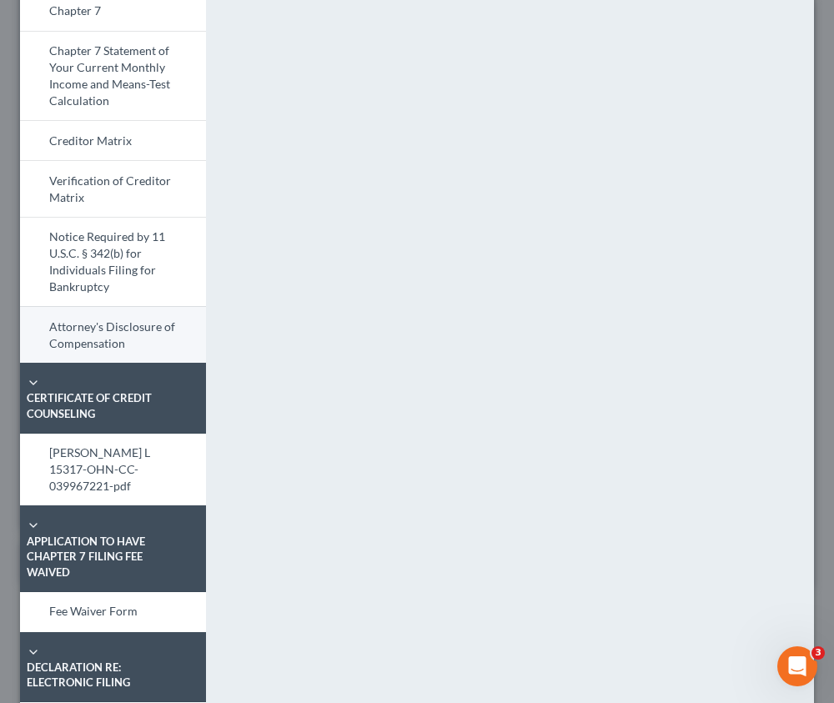
click at [132, 318] on link "Attorney's Disclosure of Compensation" at bounding box center [113, 334] width 186 height 57
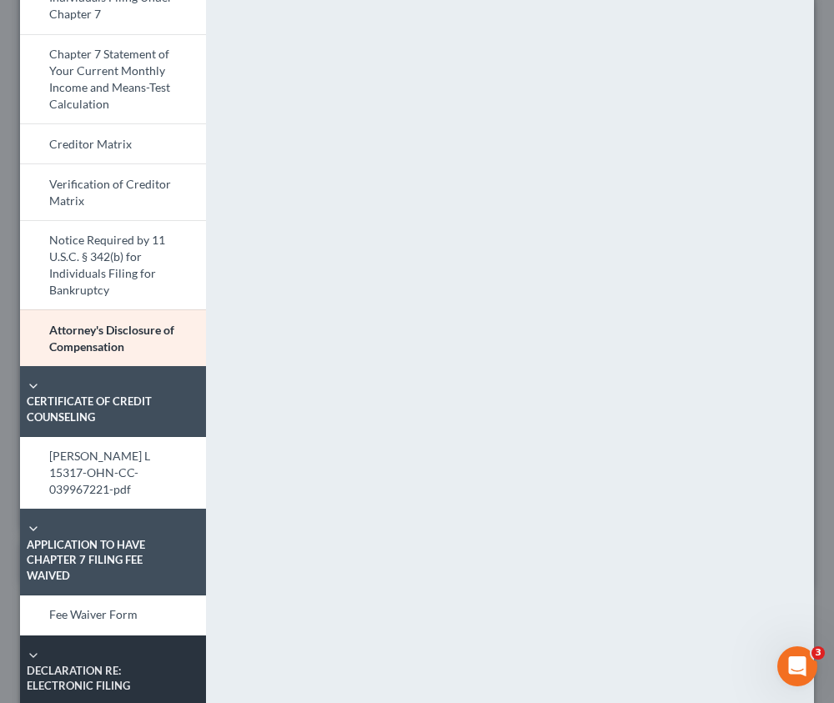
scroll to position [1012, 0]
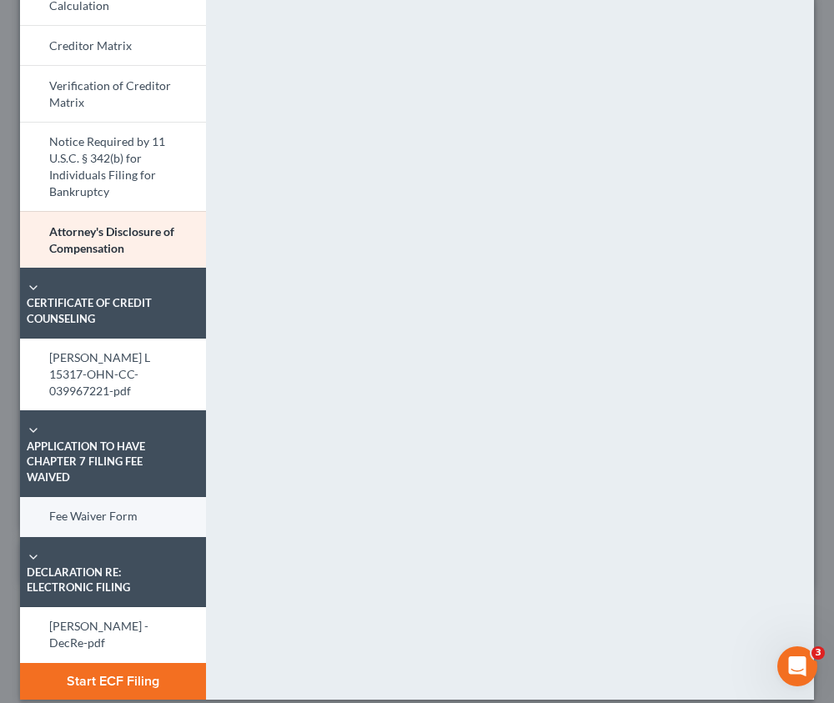
click at [96, 497] on link "Fee Waiver Form" at bounding box center [113, 517] width 186 height 40
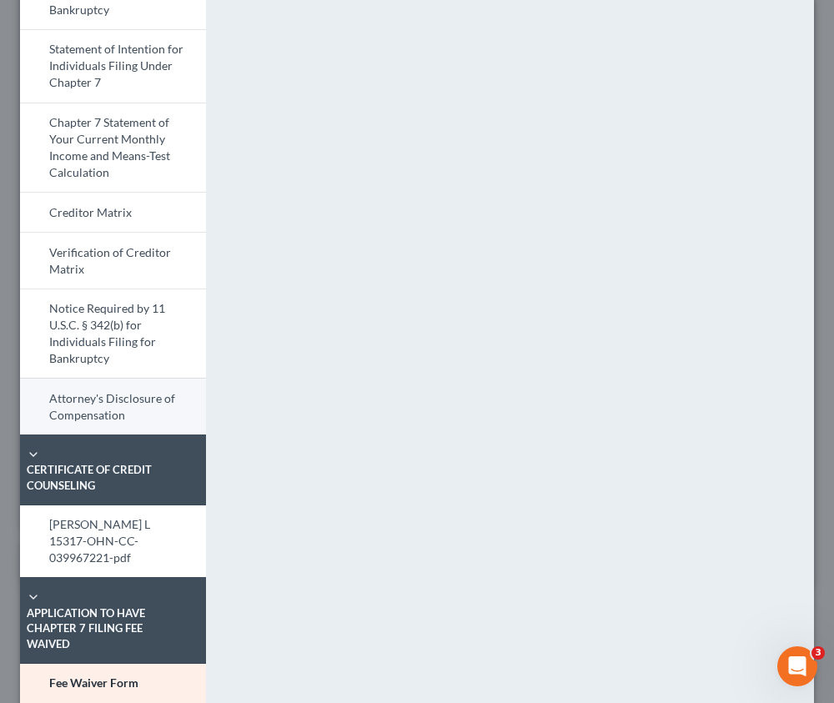
scroll to position [762, 0]
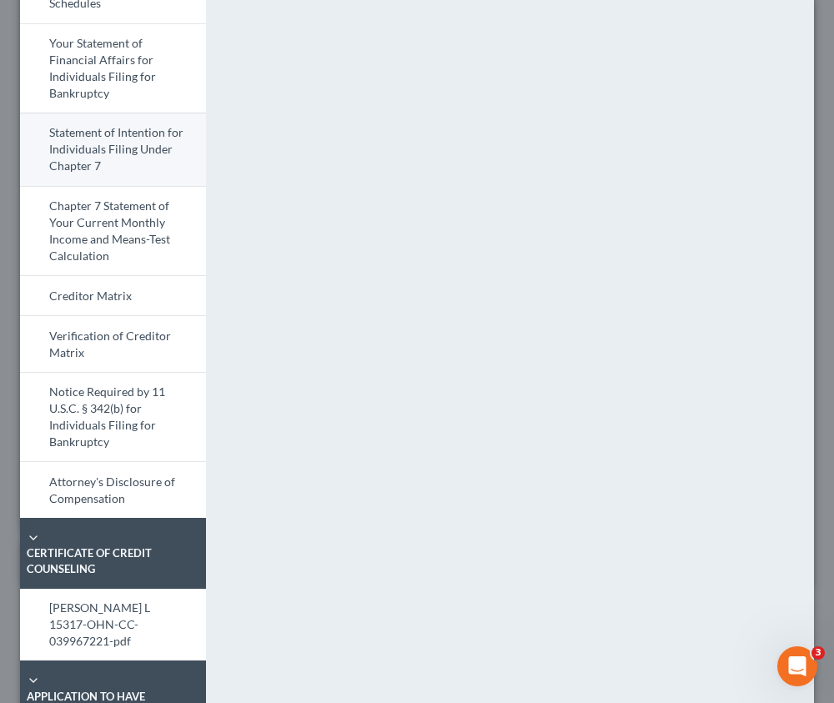
click at [126, 159] on link "Statement of Intention for Individuals Filing Under Chapter 7" at bounding box center [113, 149] width 186 height 73
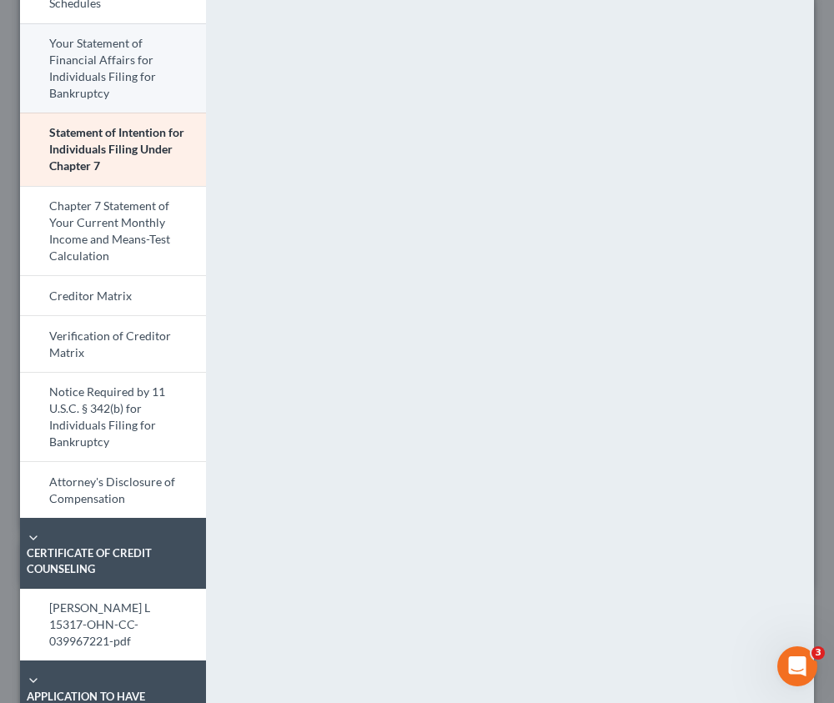
click at [142, 71] on link "Your Statement of Financial Affairs for Individuals Filing for Bankruptcy" at bounding box center [113, 68] width 186 height 90
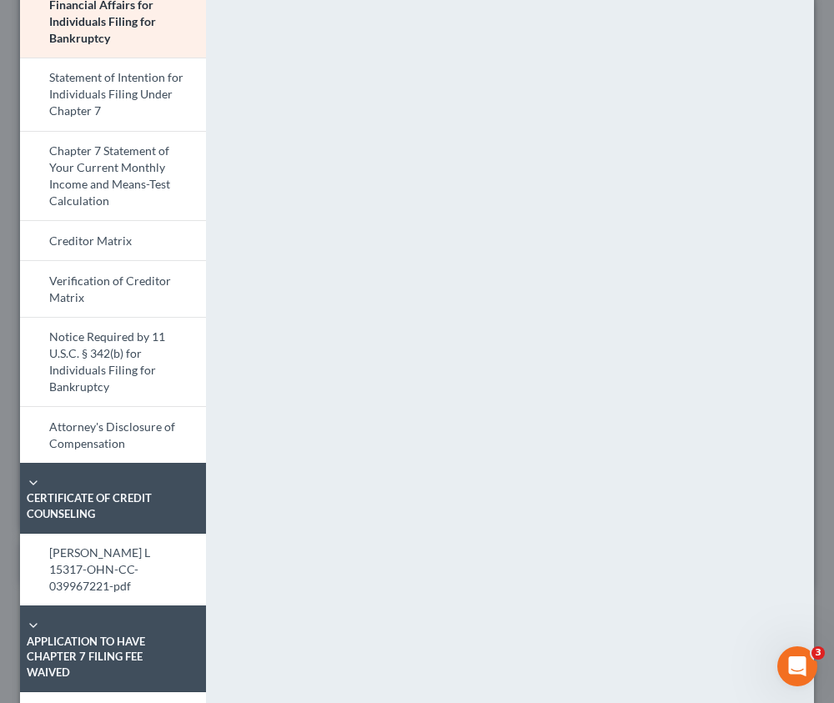
scroll to position [1012, 0]
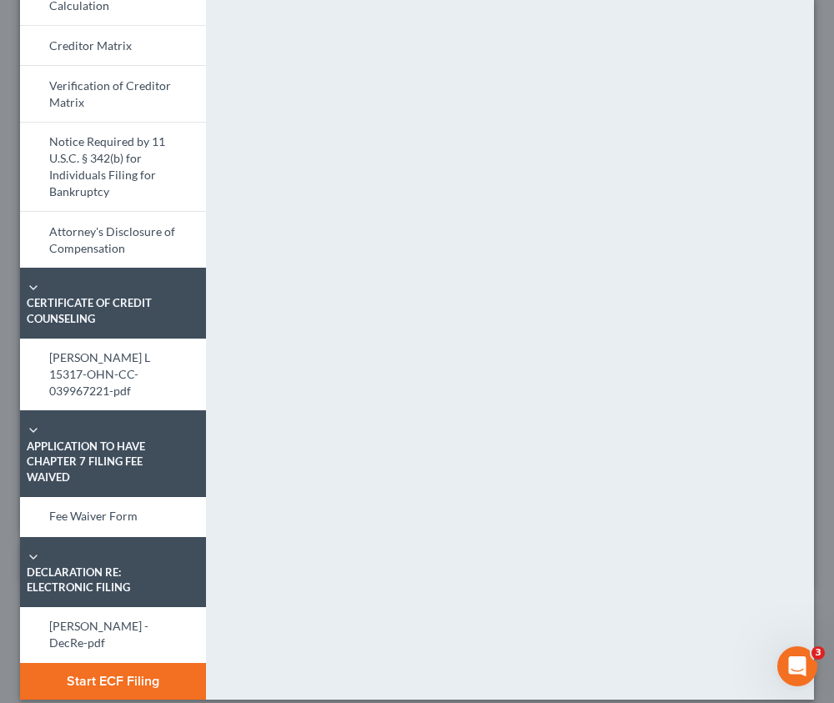
click at [147, 663] on button "Start ECF Filing" at bounding box center [113, 681] width 186 height 37
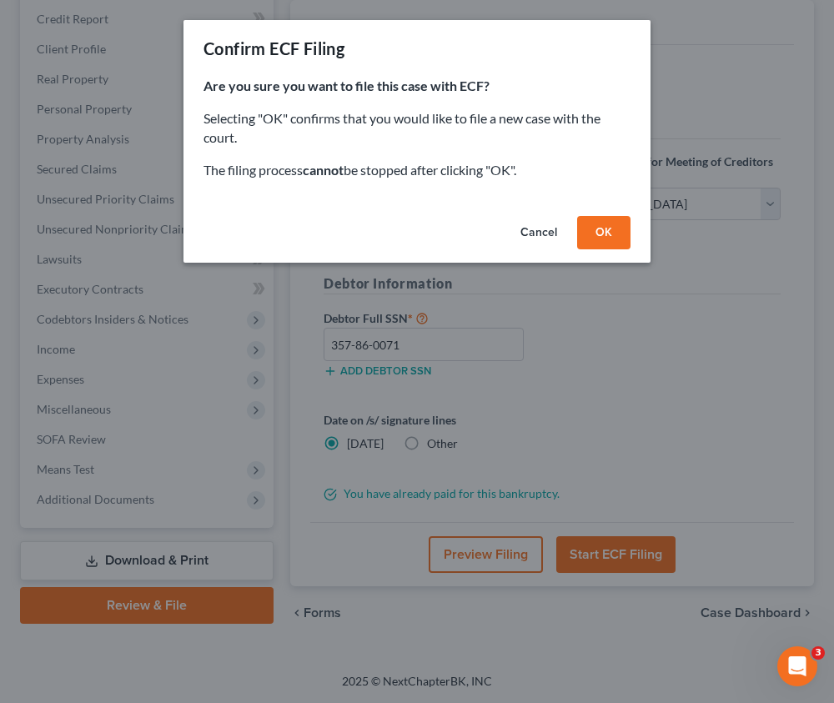
click at [610, 226] on button "OK" at bounding box center [603, 232] width 53 height 33
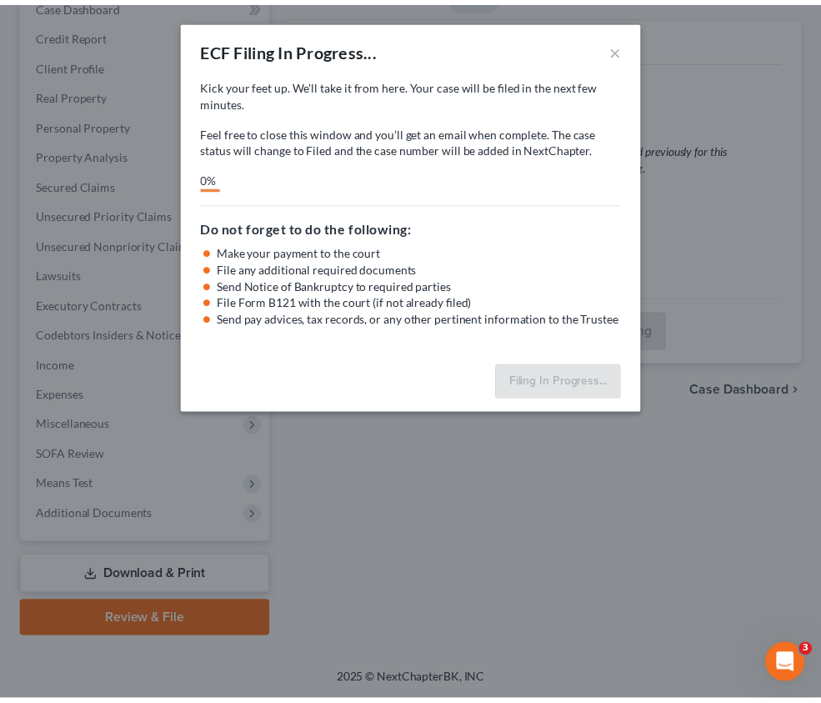
scroll to position [213, 0]
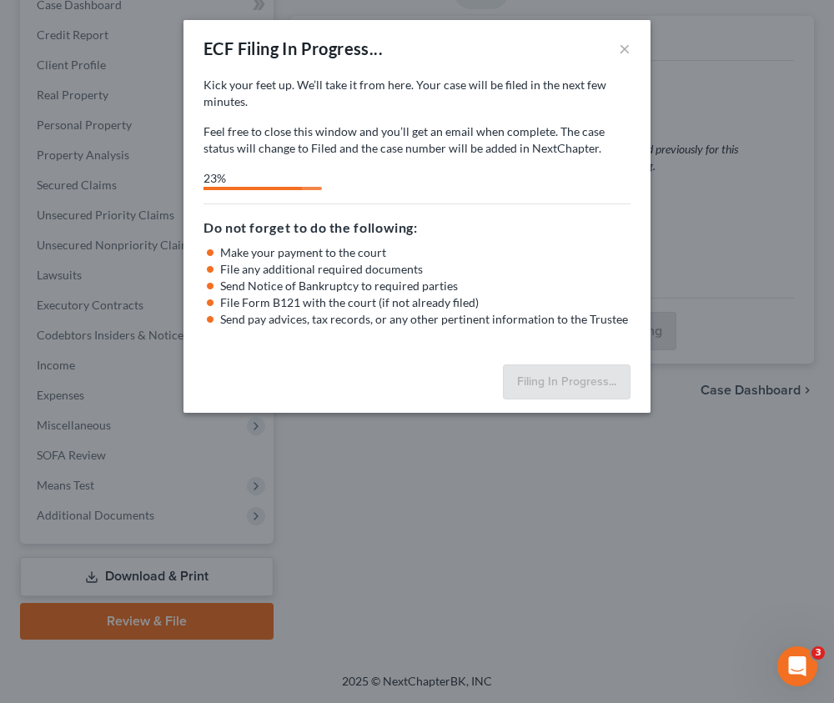
select select "3"
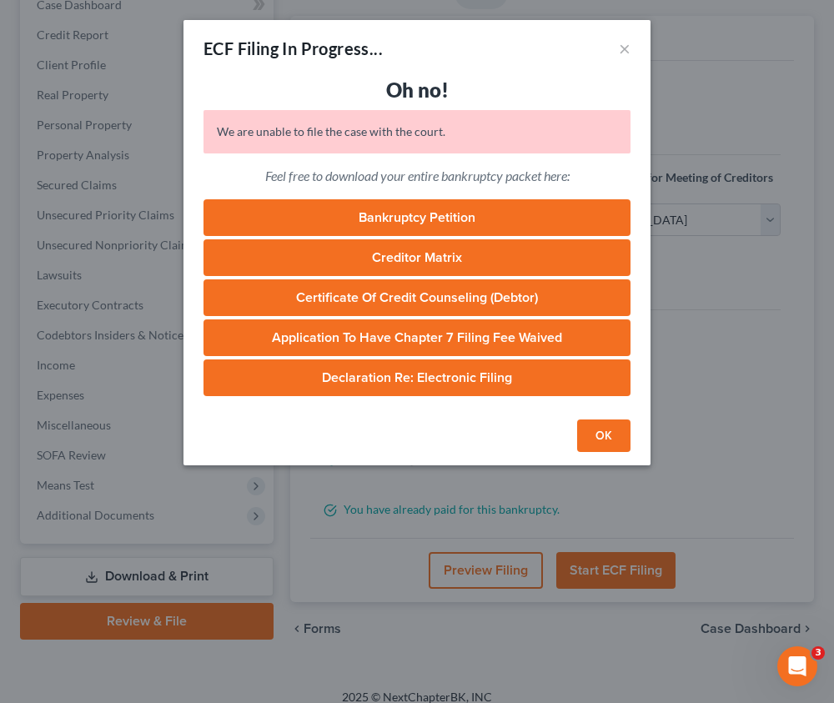
click at [620, 434] on button "OK" at bounding box center [603, 435] width 53 height 33
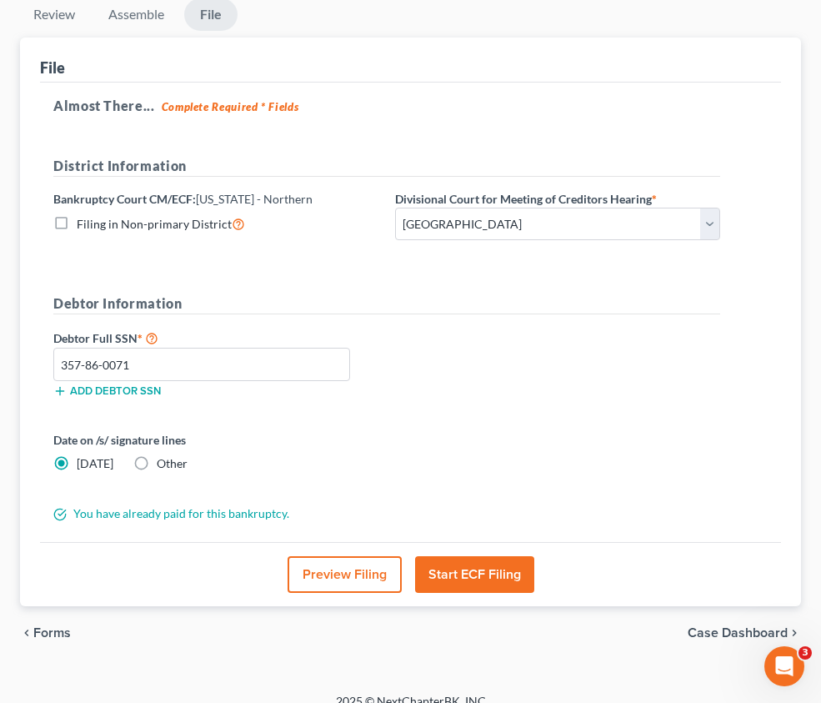
click at [535, 564] on button "Start ECF Filing" at bounding box center [474, 574] width 119 height 37
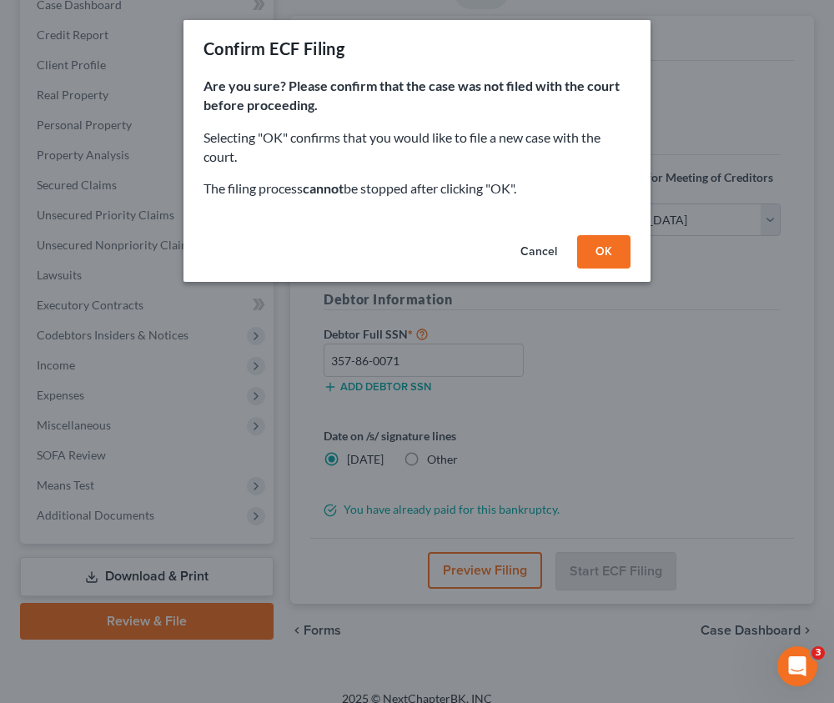
click at [604, 255] on button "OK" at bounding box center [603, 251] width 53 height 33
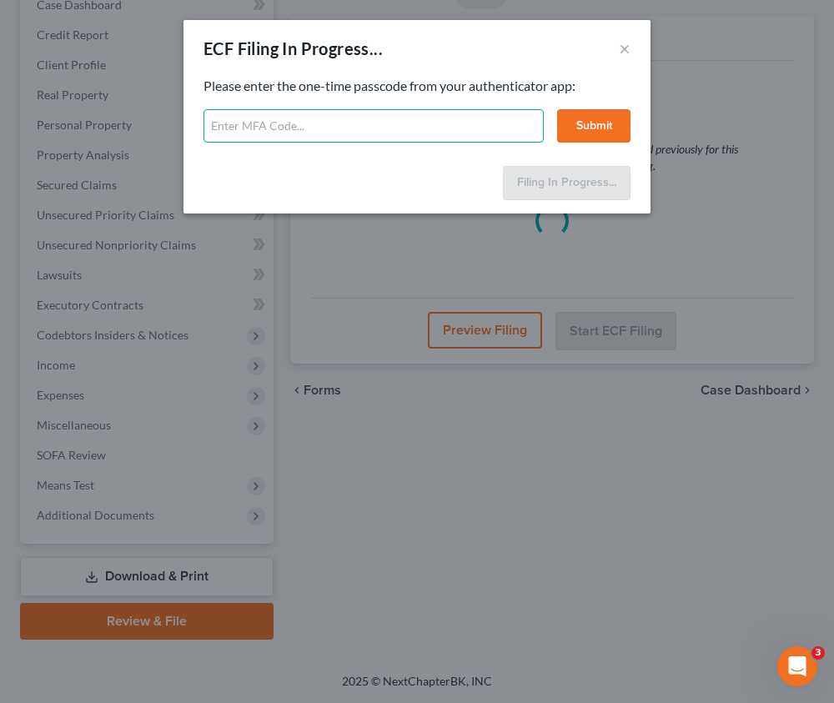
click at [273, 125] on input "text" at bounding box center [373, 125] width 340 height 33
type input "422129"
click at [600, 118] on button "Submit" at bounding box center [593, 125] width 73 height 33
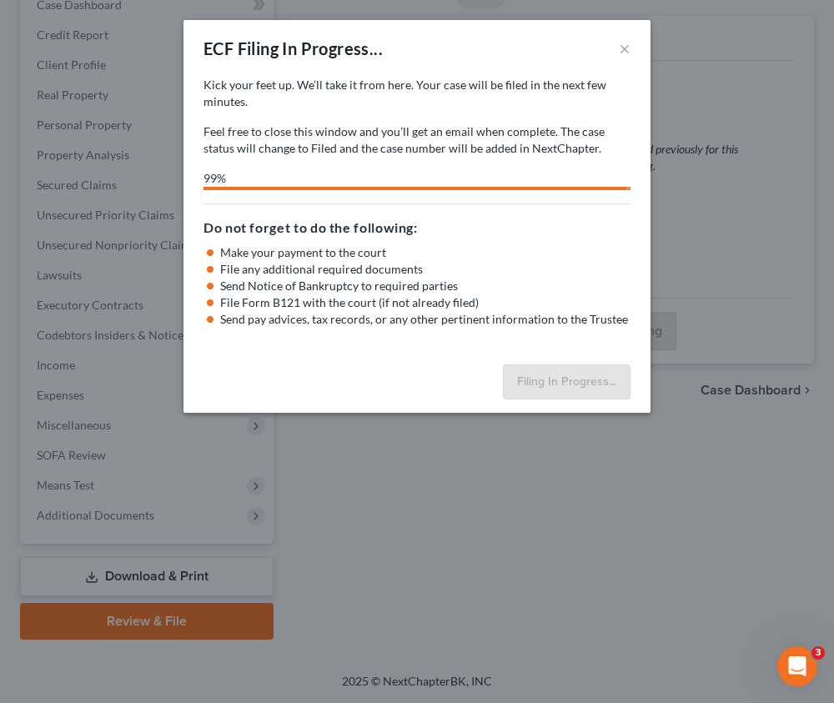
select select "3"
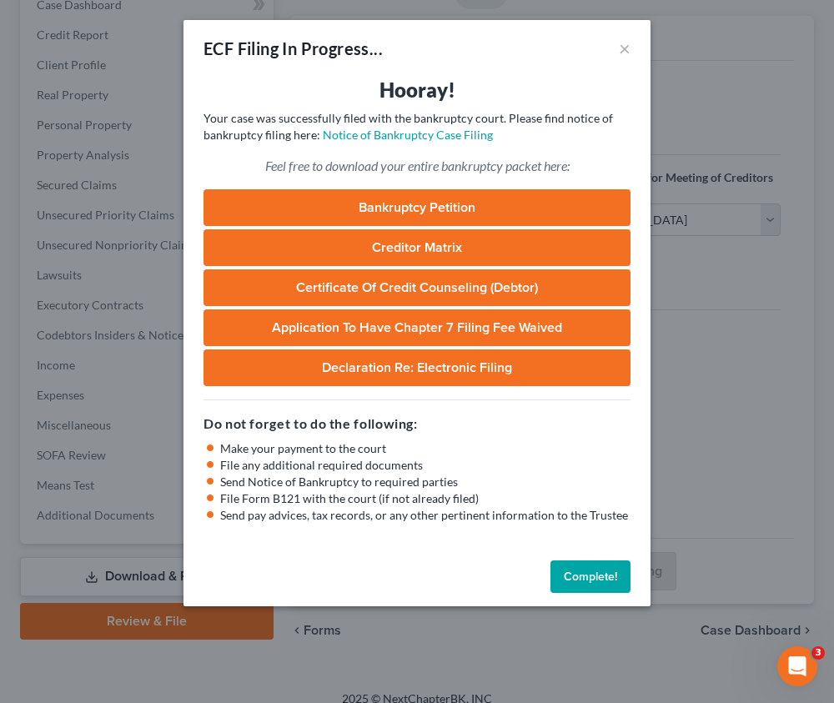
click at [583, 570] on button "Complete!" at bounding box center [590, 576] width 80 height 33
